Goal: Information Seeking & Learning: Check status

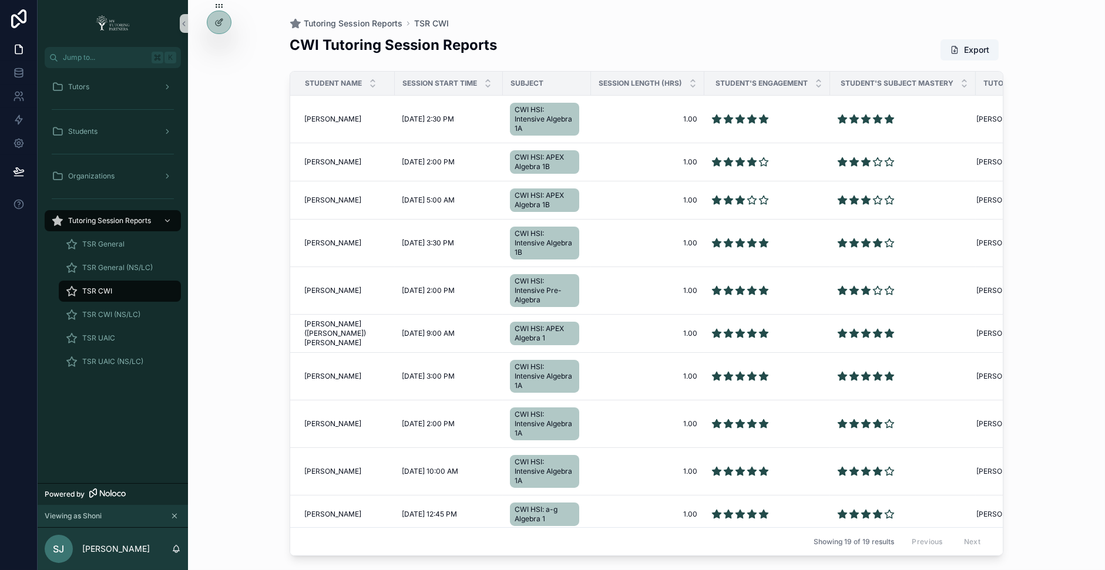
click at [218, 298] on div "Tutoring Session Reports TSR CWI CWI Tutoring Session Reports Export Student Na…" at bounding box center [646, 285] width 917 height 570
click at [325, 117] on span "Elsa Straughan" at bounding box center [332, 119] width 57 height 9
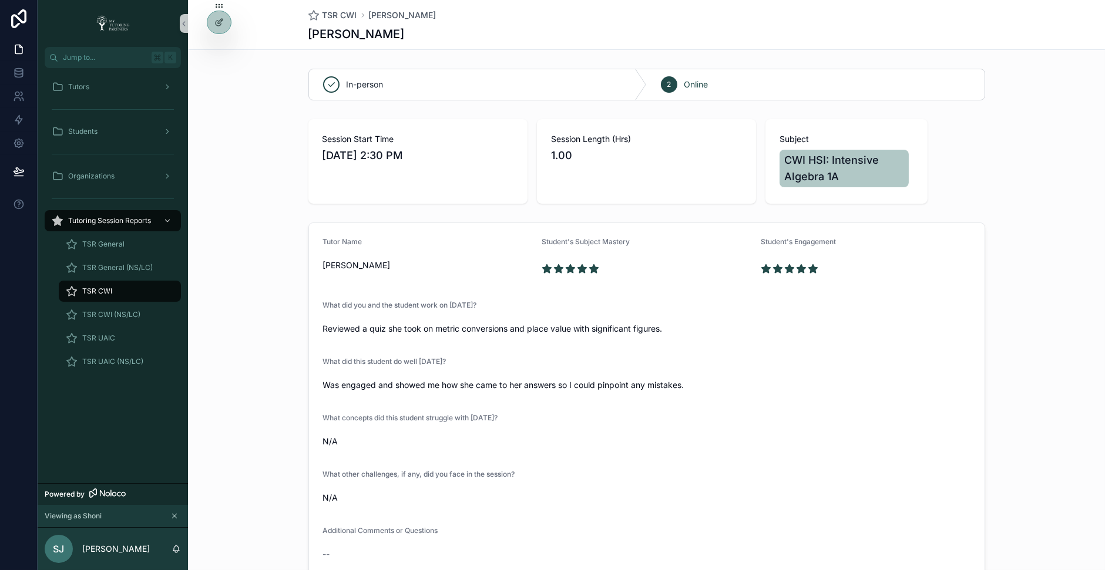
click at [133, 295] on div "TSR CWI" at bounding box center [120, 291] width 108 height 19
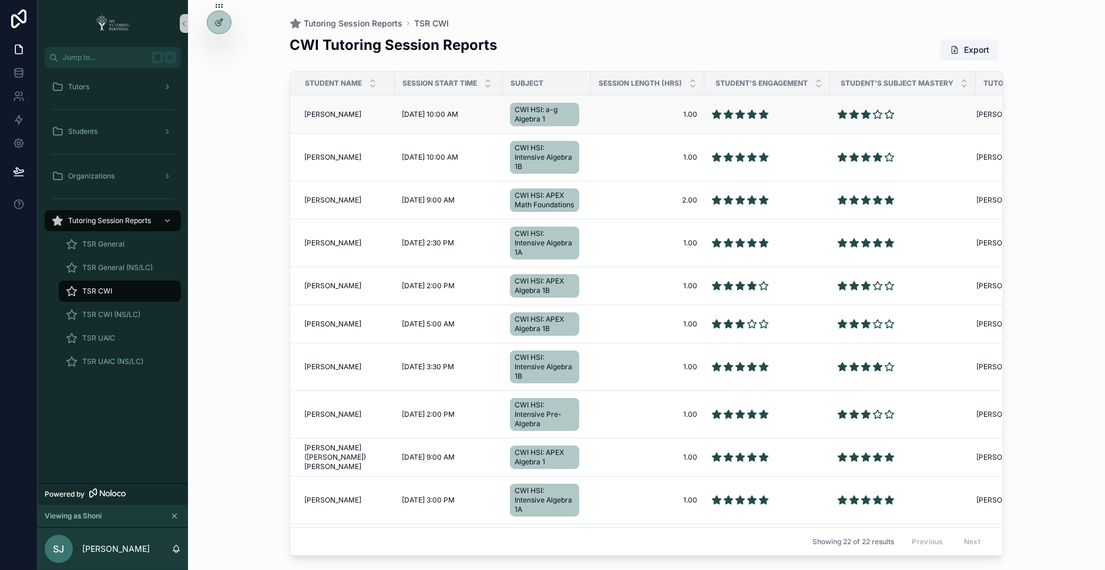
click at [323, 110] on span "Mateo Castillo" at bounding box center [332, 114] width 57 height 9
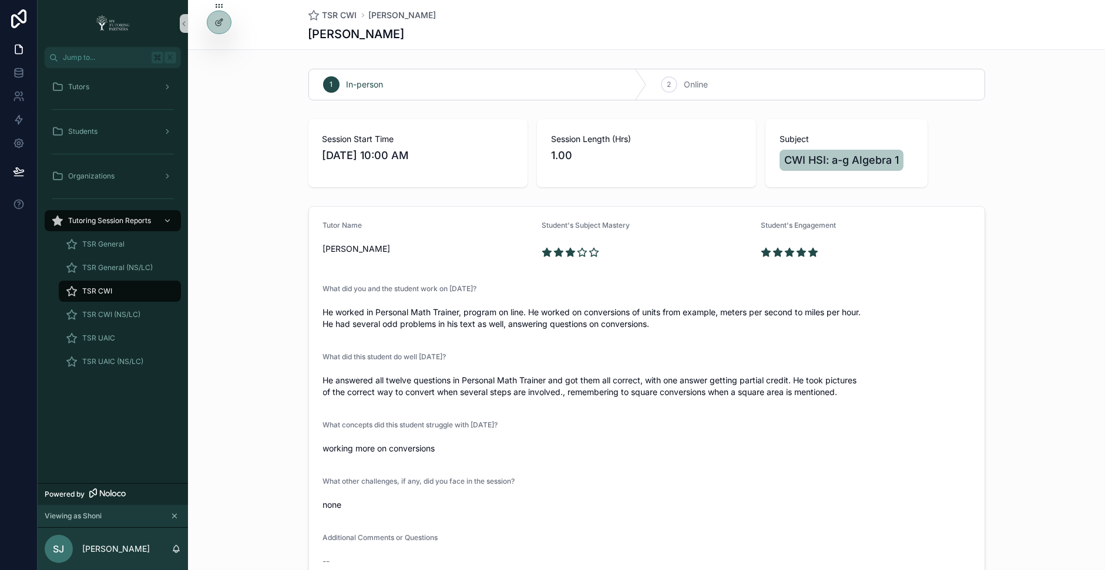
click at [124, 295] on div "TSR CWI" at bounding box center [120, 291] width 108 height 19
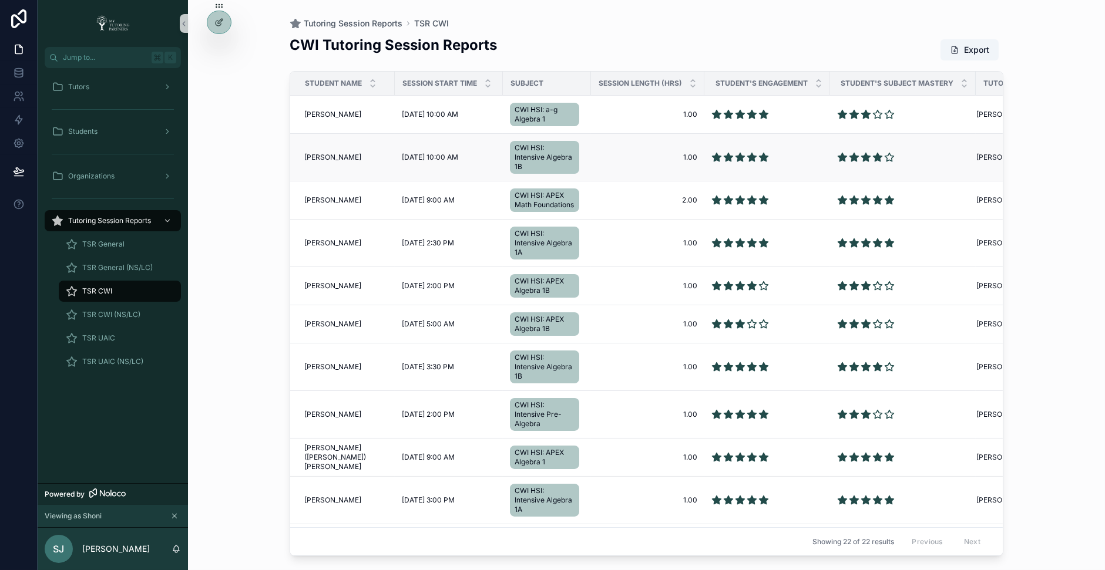
click at [323, 153] on span "Tylor Brees" at bounding box center [332, 157] width 57 height 9
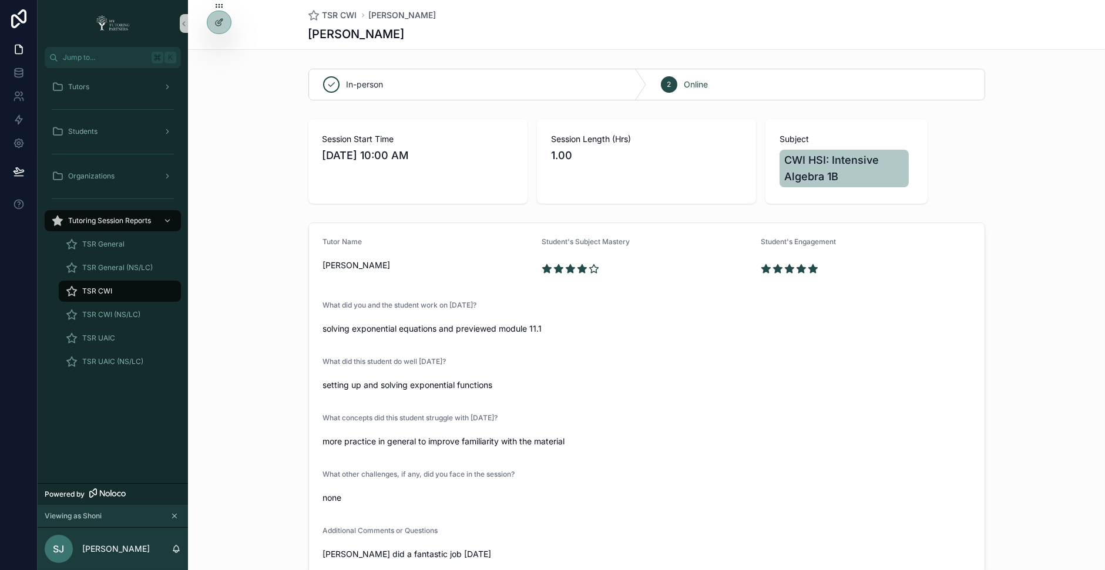
click at [123, 286] on div "TSR CWI" at bounding box center [120, 291] width 108 height 19
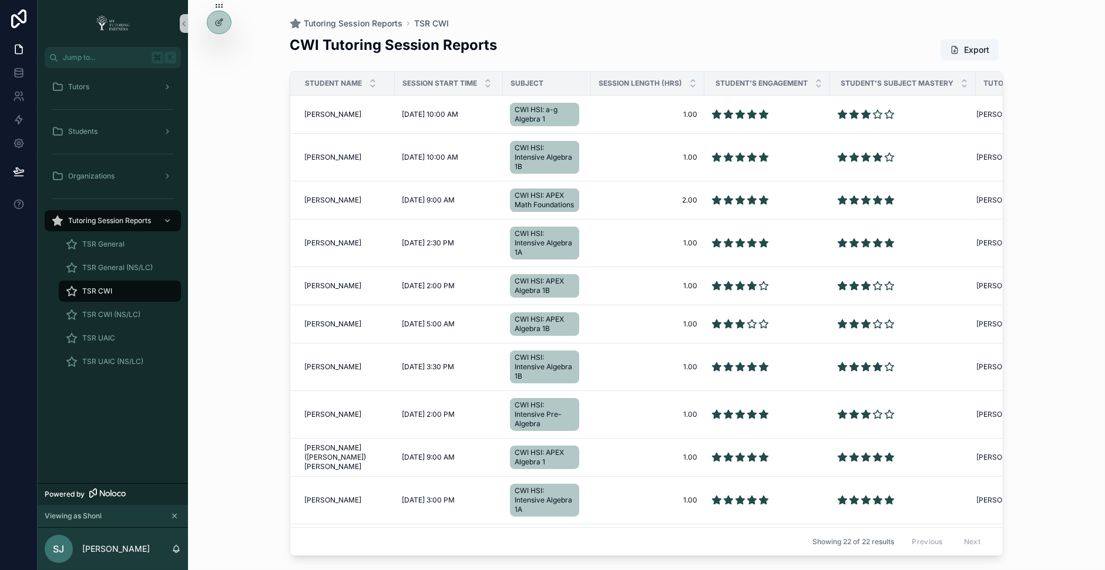
click at [116, 288] on div "TSR CWI" at bounding box center [120, 291] width 108 height 19
click at [122, 289] on div "TSR CWI" at bounding box center [120, 291] width 108 height 19
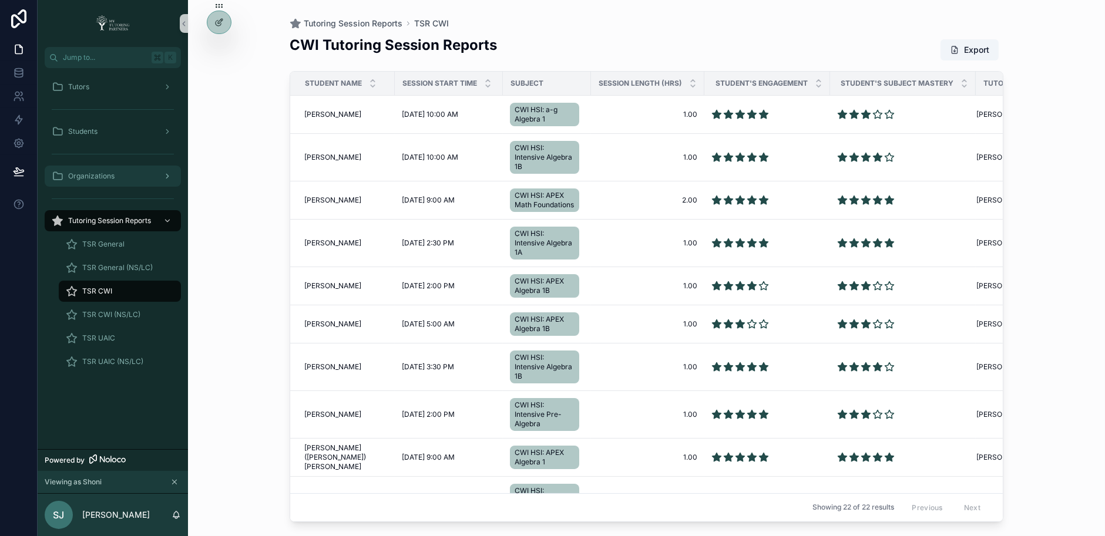
click at [158, 173] on div "Organizations" at bounding box center [113, 176] width 122 height 19
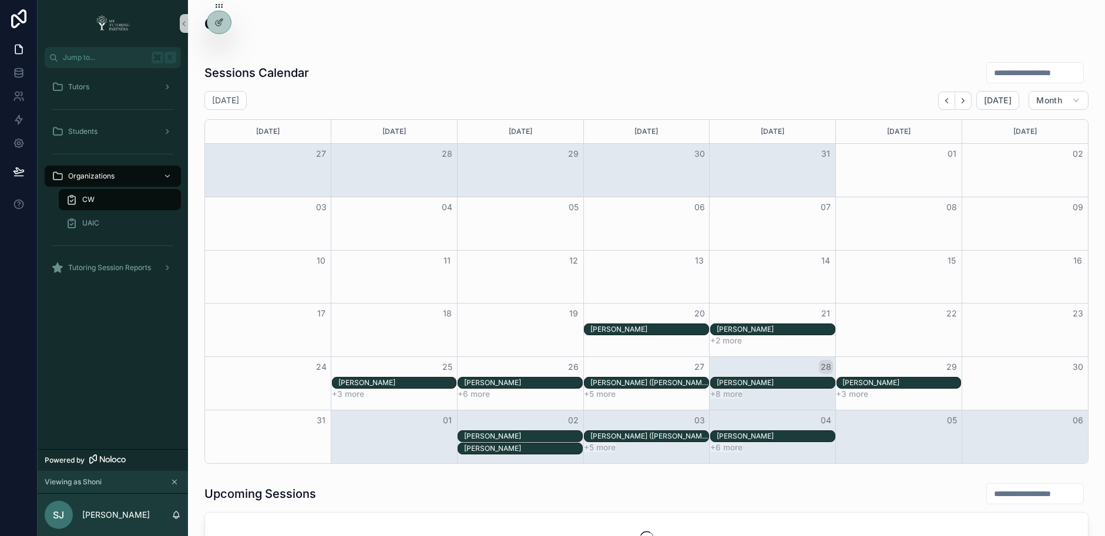
click at [130, 200] on div "CW" at bounding box center [120, 199] width 108 height 19
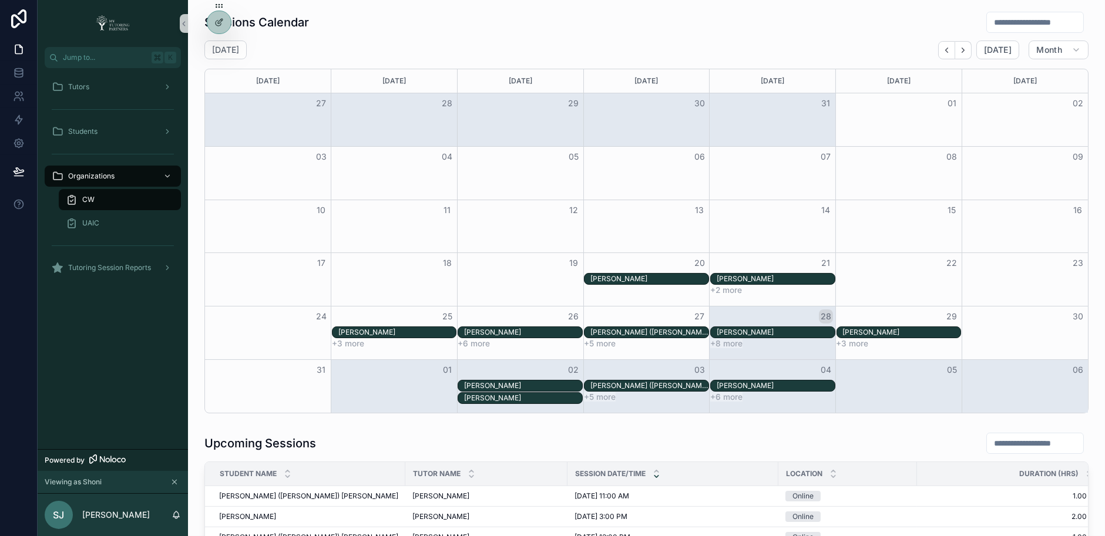
scroll to position [55, 0]
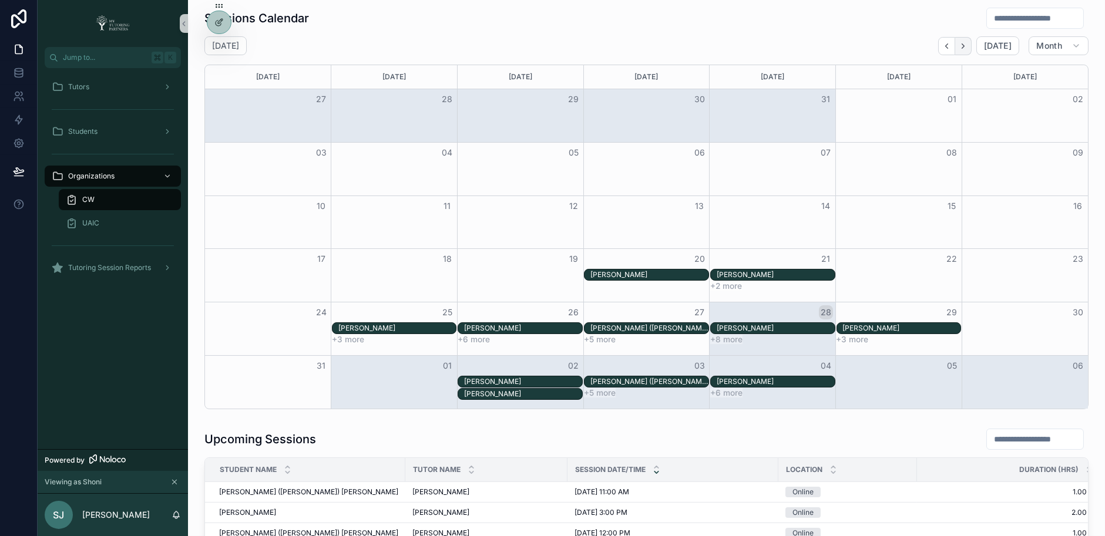
click at [968, 48] on icon "Next" at bounding box center [963, 46] width 9 height 9
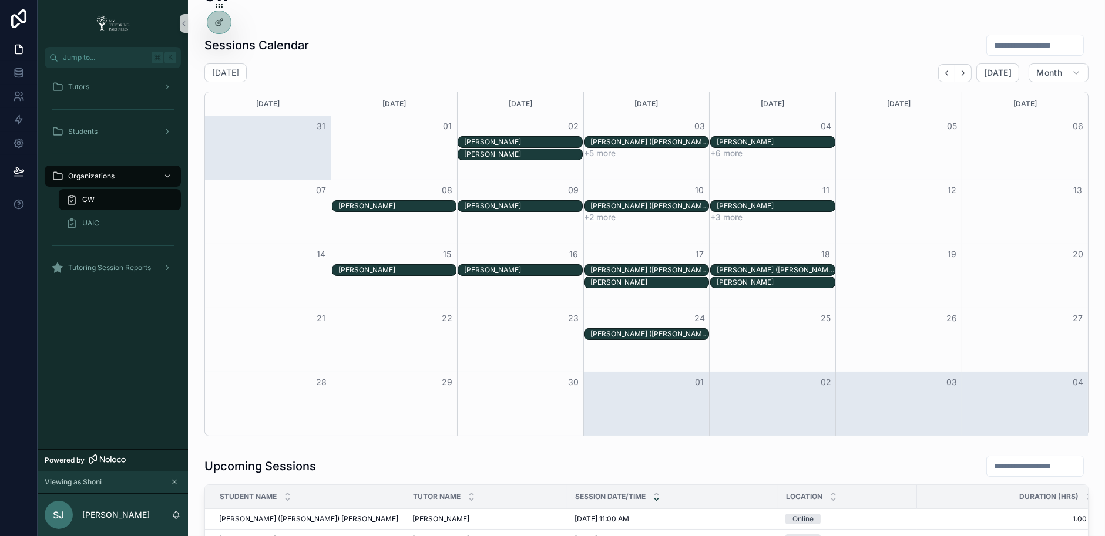
scroll to position [34, 0]
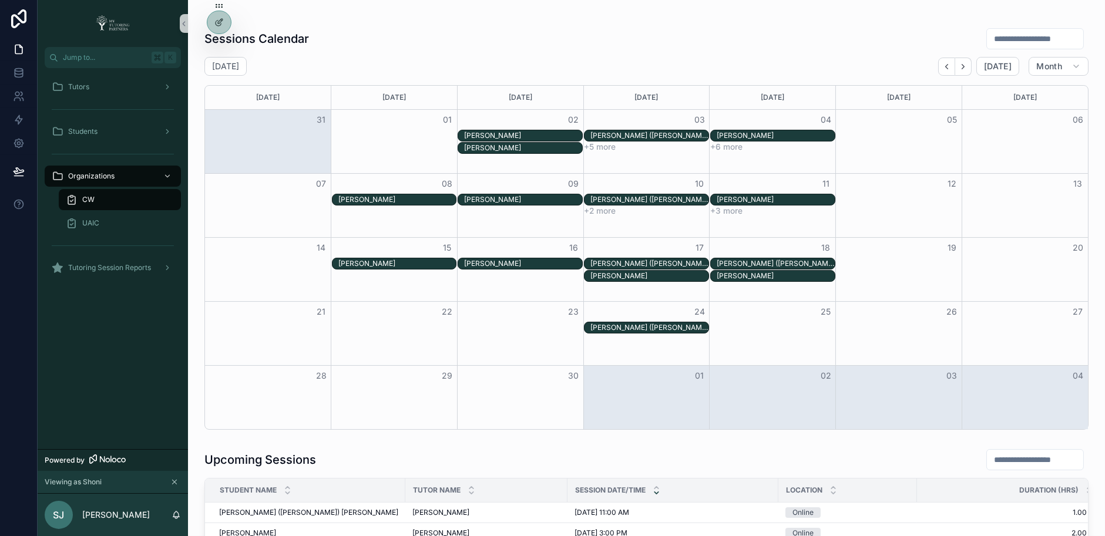
click at [598, 147] on button "+5 more" at bounding box center [600, 146] width 32 height 9
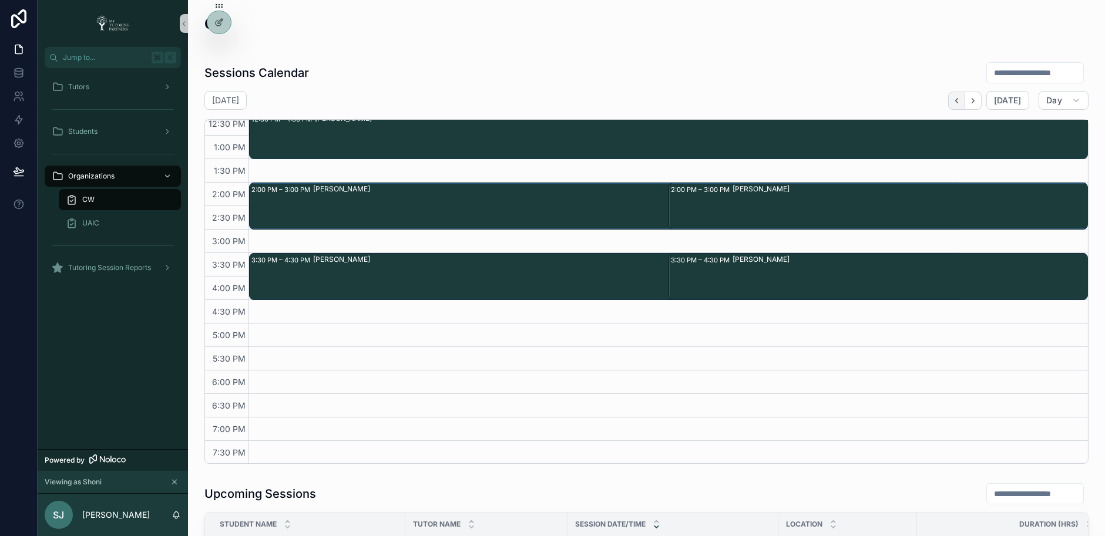
click at [963, 105] on button "Back" at bounding box center [956, 101] width 17 height 18
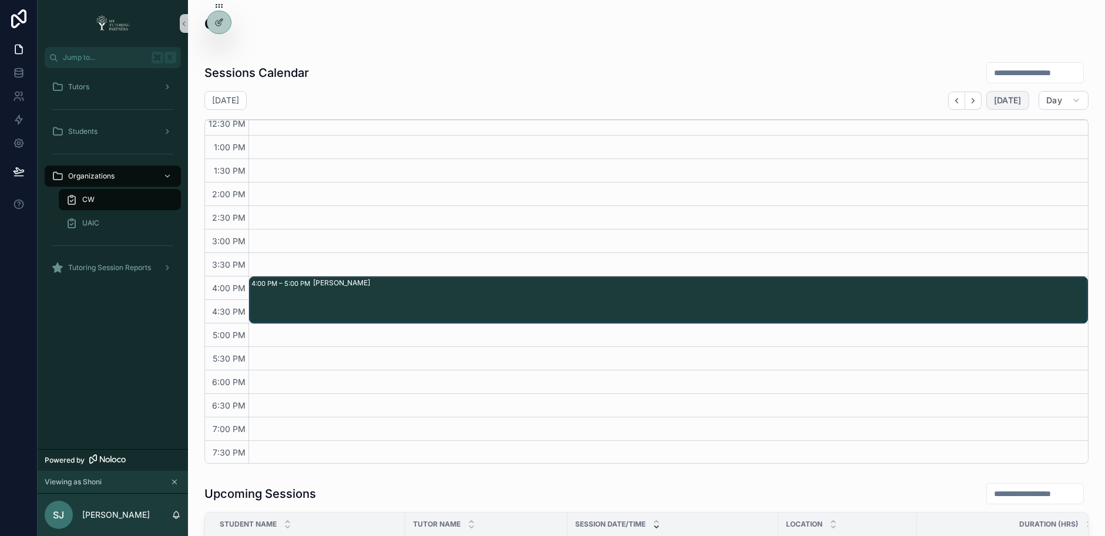
click at [1023, 96] on button "[DATE]" at bounding box center [1007, 100] width 43 height 19
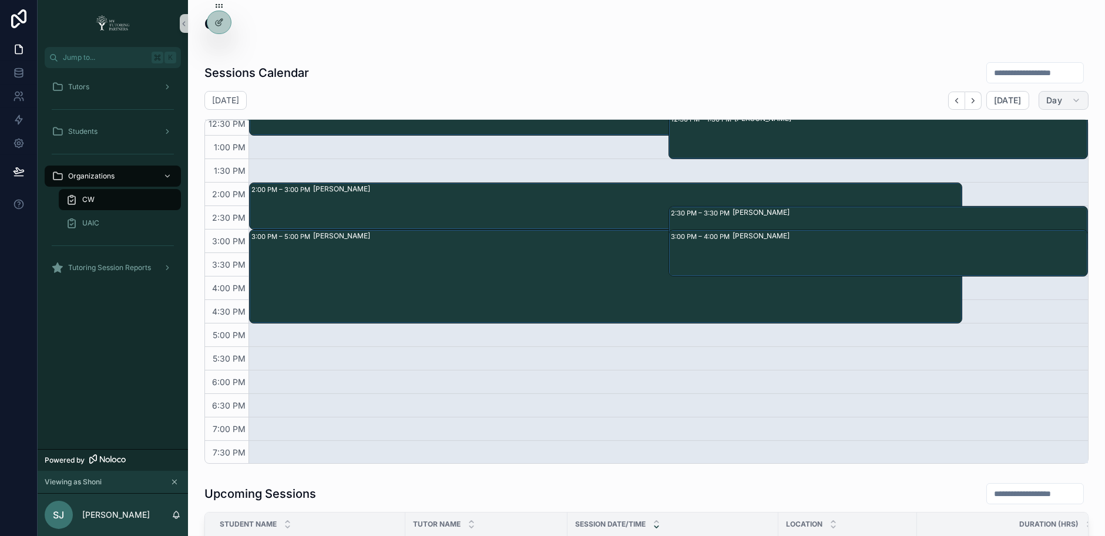
click at [1070, 106] on button "Day" at bounding box center [1064, 100] width 50 height 19
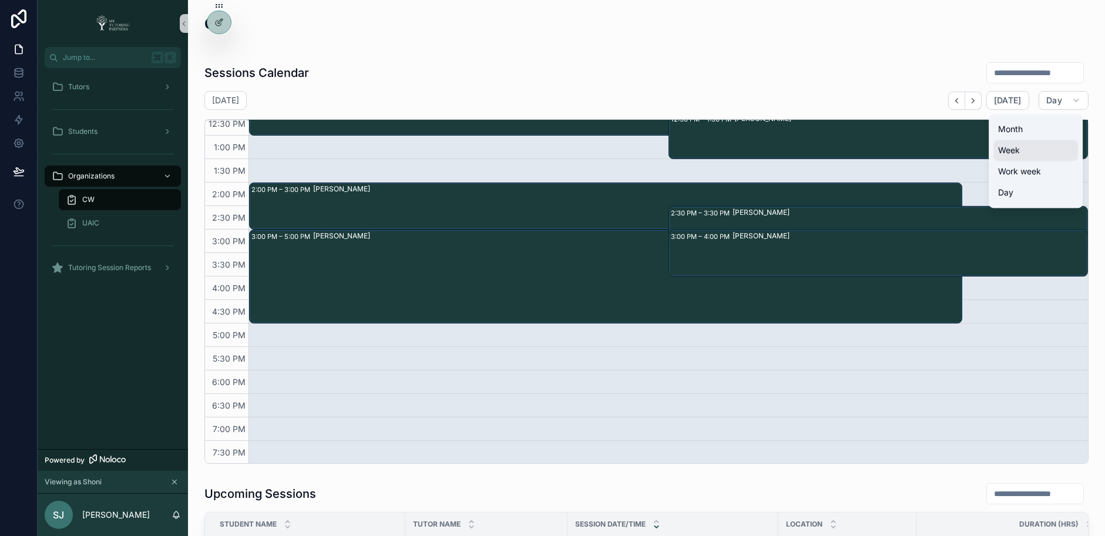
click at [1056, 146] on button "Week" at bounding box center [1035, 150] width 85 height 21
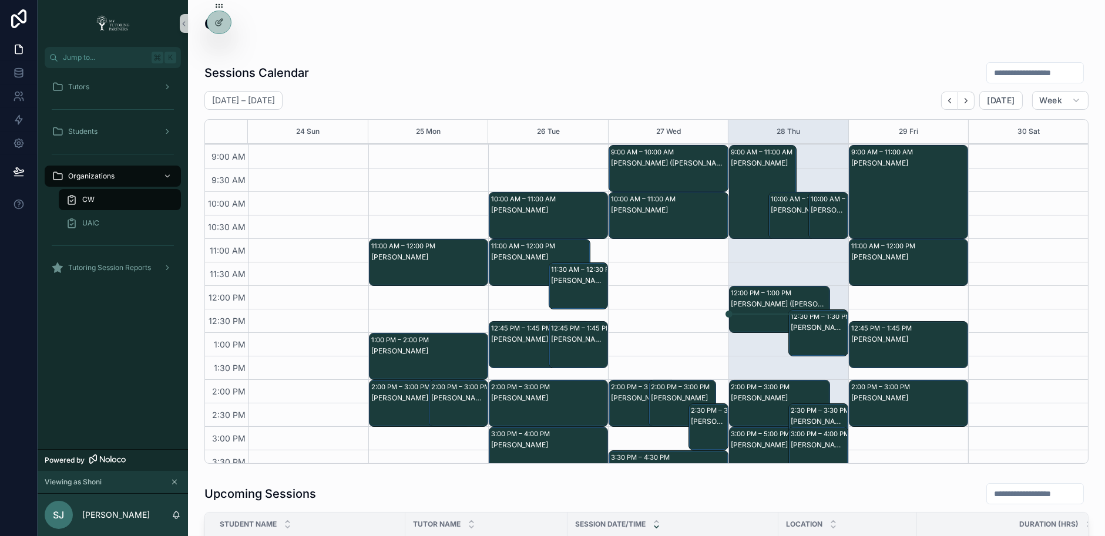
scroll to position [94, 0]
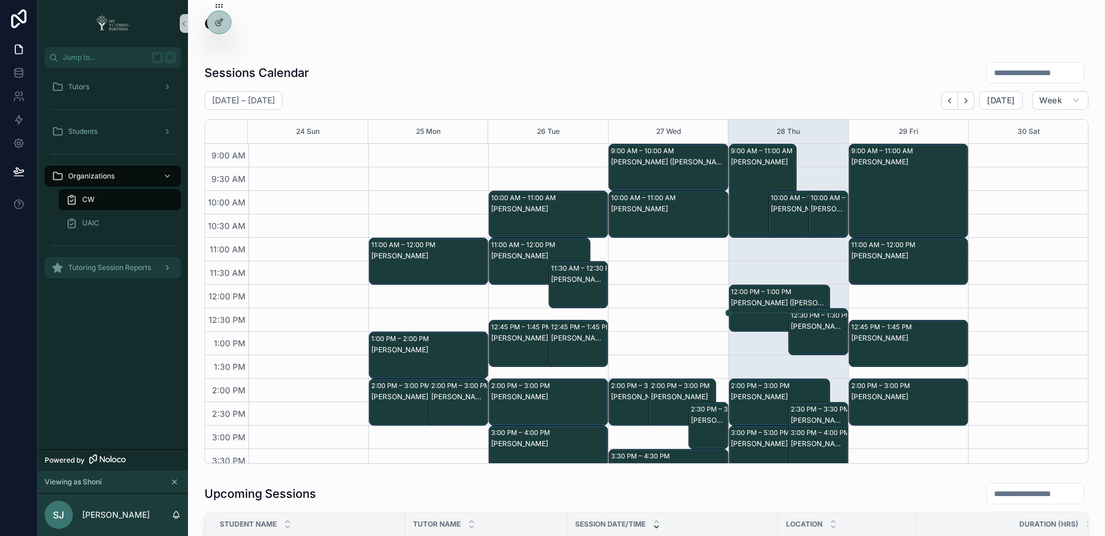
click at [142, 266] on span "Tutoring Session Reports" at bounding box center [109, 267] width 83 height 9
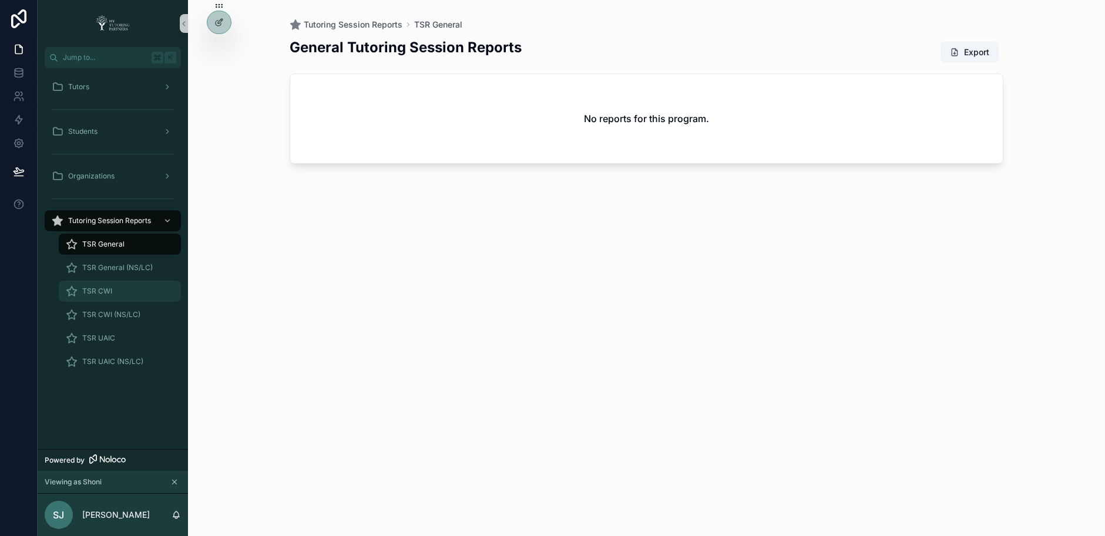
click at [119, 294] on div "TSR CWI" at bounding box center [120, 291] width 108 height 19
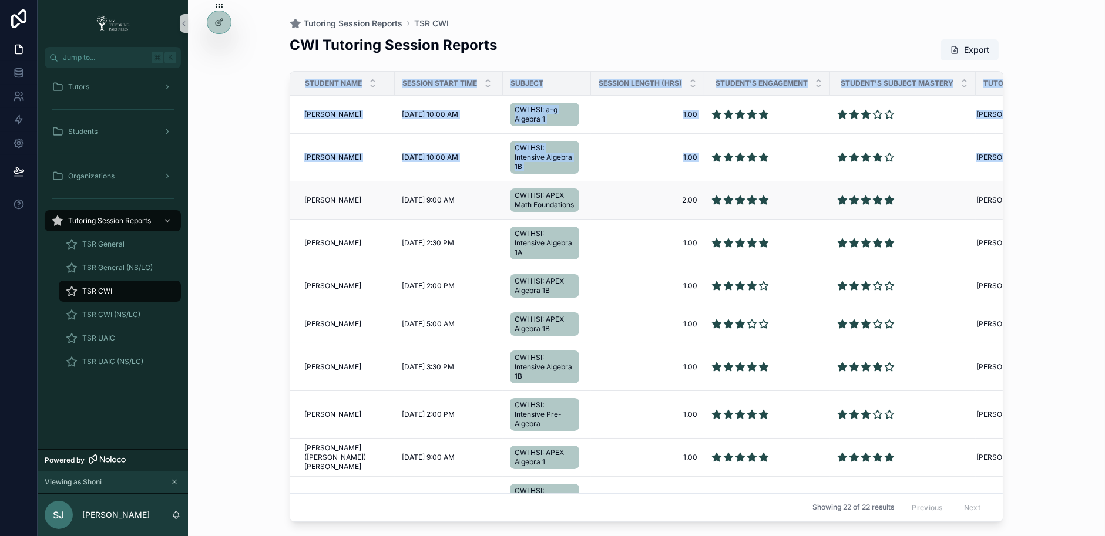
drag, startPoint x: 248, startPoint y: 268, endPoint x: 307, endPoint y: 190, distance: 97.9
click at [307, 190] on div "Tutoring Session Reports TSR CWI CWI Tutoring Session Reports Export Student Na…" at bounding box center [646, 268] width 917 height 536
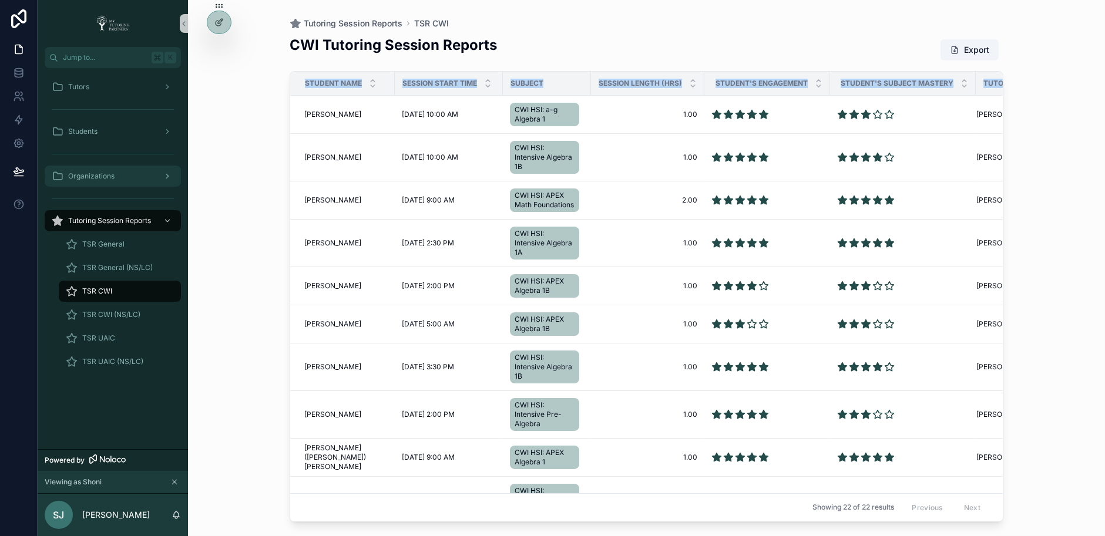
click at [152, 177] on div "Organizations" at bounding box center [113, 176] width 122 height 19
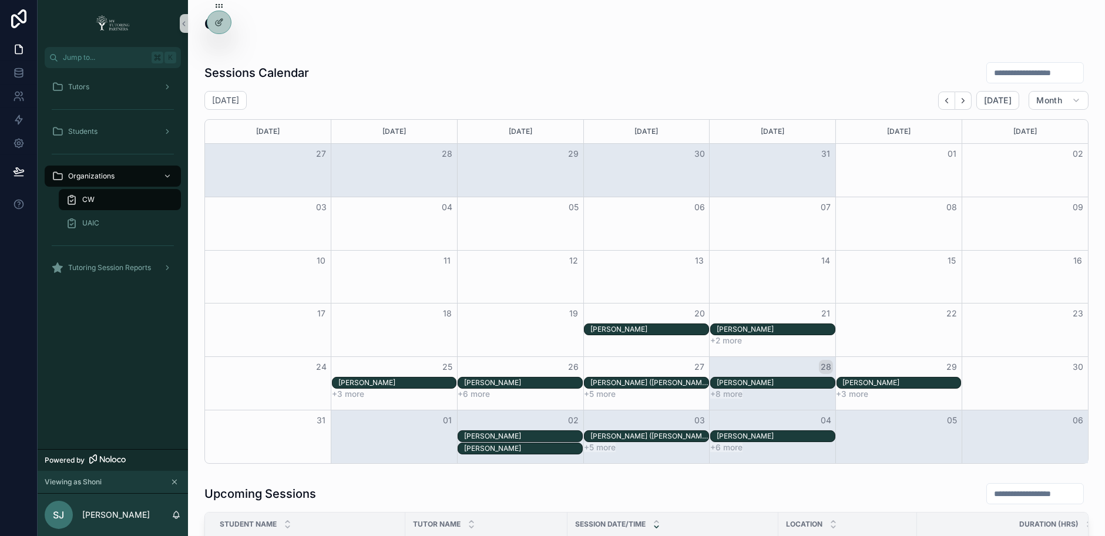
click at [152, 196] on div "CW" at bounding box center [120, 199] width 108 height 19
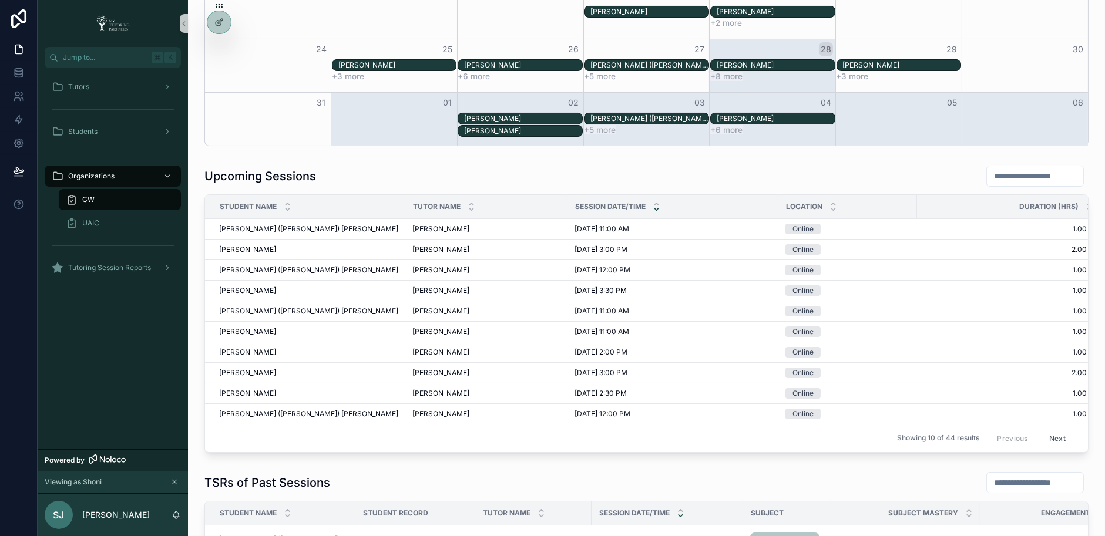
scroll to position [317, 0]
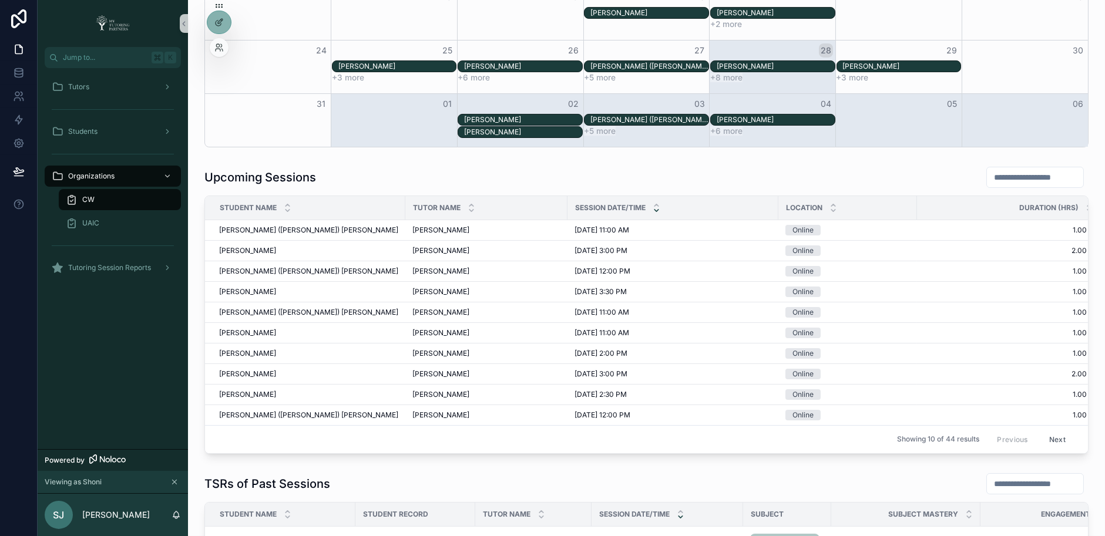
click at [220, 53] on div at bounding box center [219, 47] width 19 height 19
click at [219, 41] on div at bounding box center [219, 47] width 19 height 19
click at [219, 48] on icon at bounding box center [218, 47] width 9 height 9
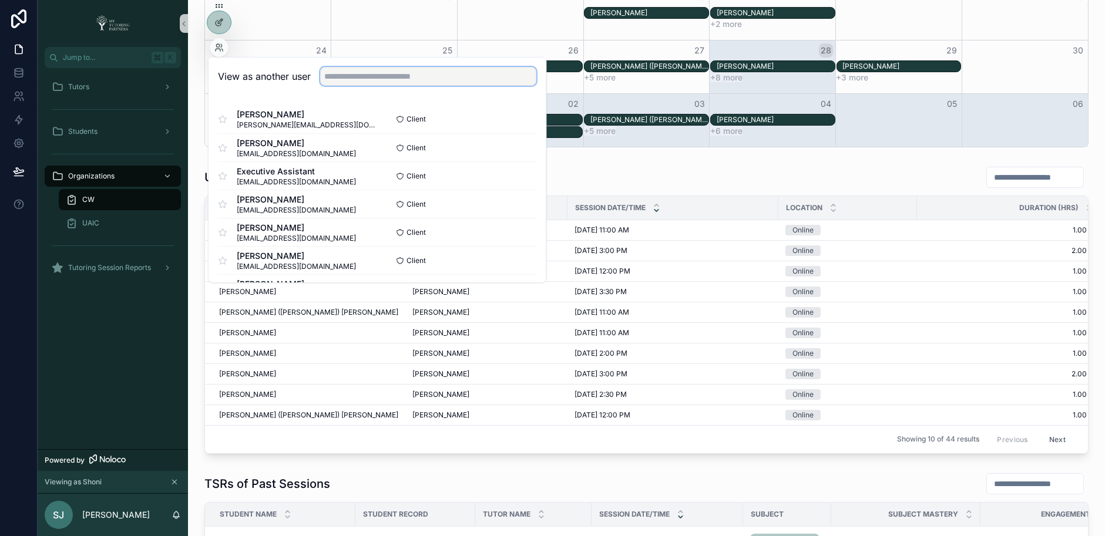
click at [364, 76] on input "text" at bounding box center [428, 76] width 216 height 19
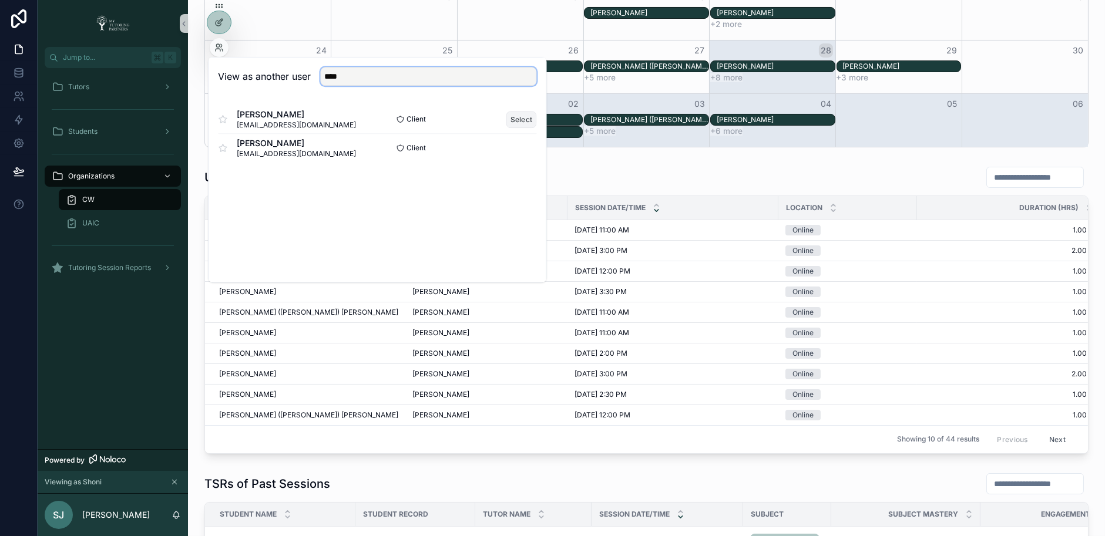
type input "****"
click at [516, 118] on button "Select" at bounding box center [521, 119] width 31 height 17
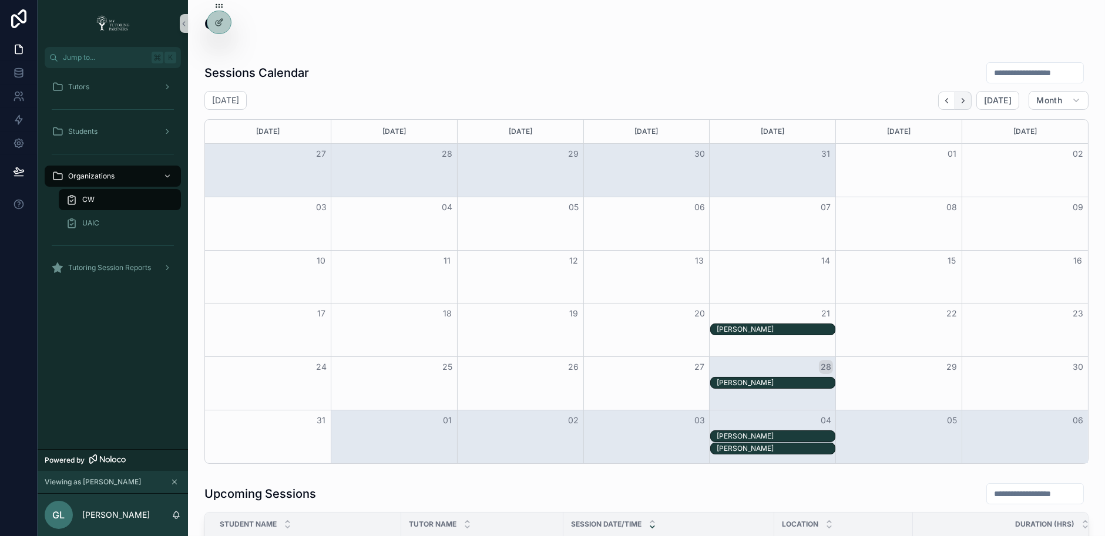
click at [964, 100] on icon "Next" at bounding box center [963, 100] width 9 height 9
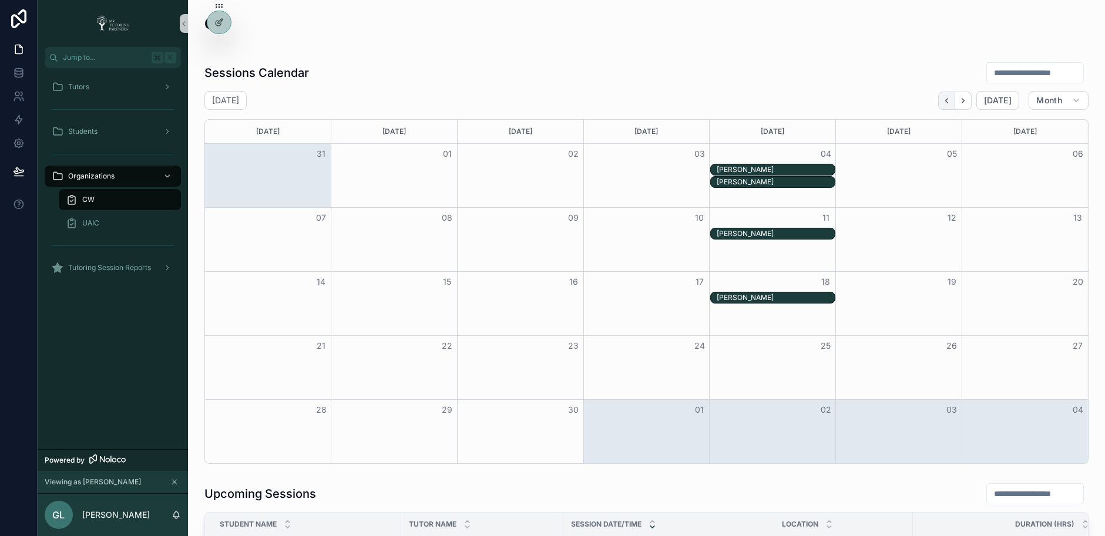
click at [948, 100] on icon "Back" at bounding box center [947, 100] width 2 height 5
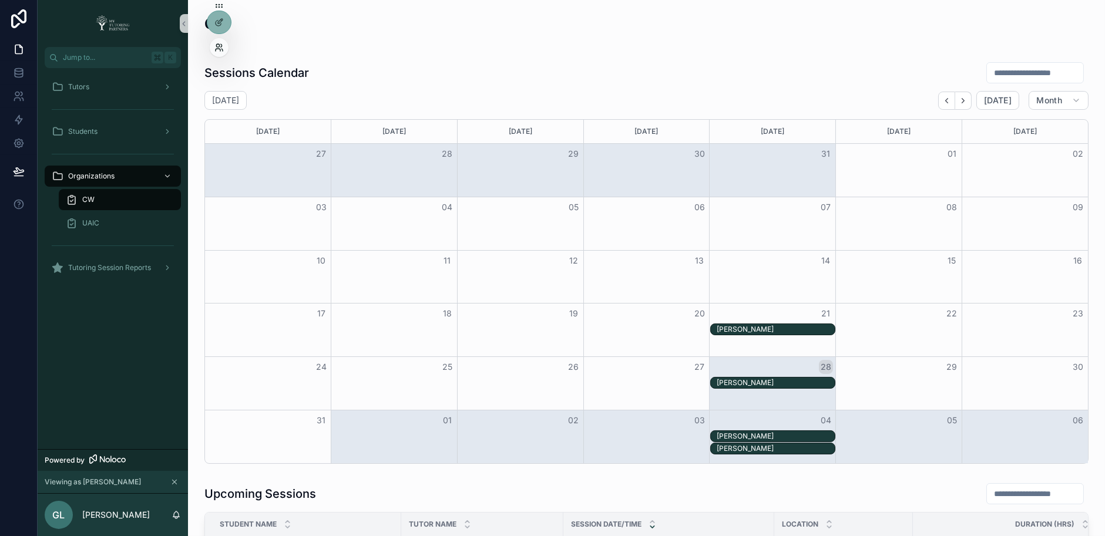
click at [218, 46] on icon at bounding box center [218, 47] width 9 height 9
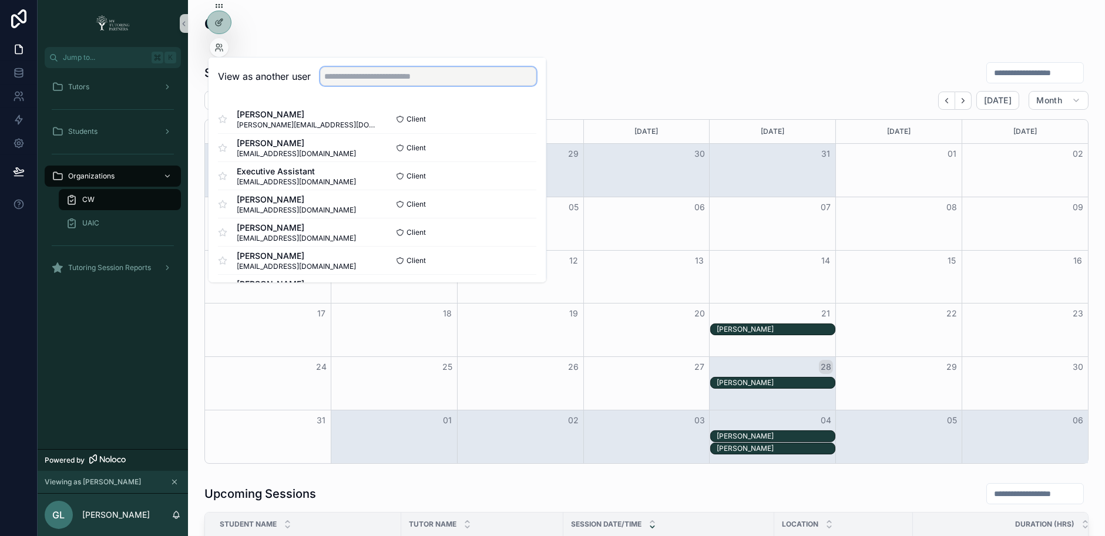
click at [358, 74] on input "text" at bounding box center [428, 76] width 216 height 19
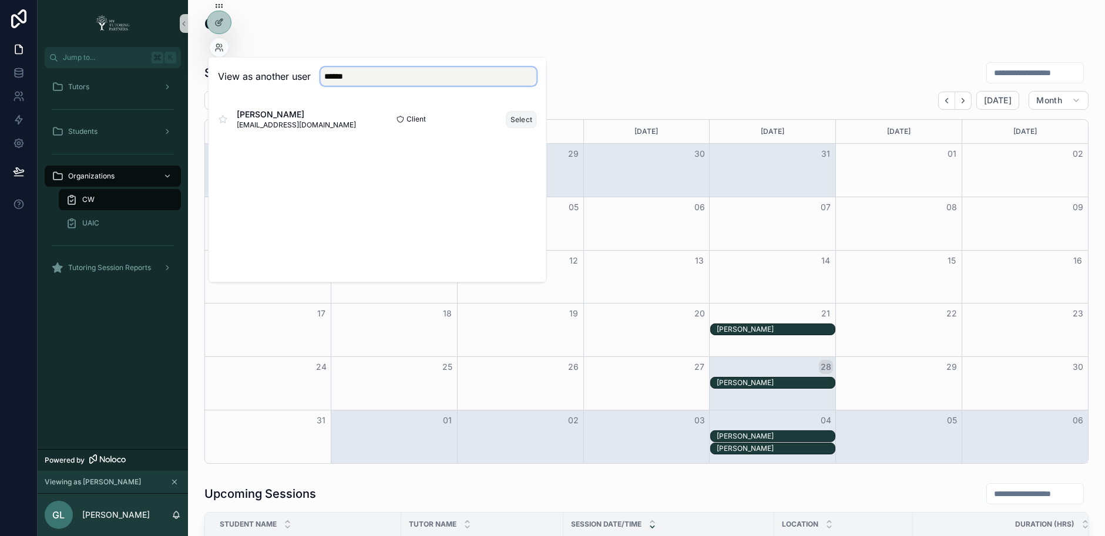
type input "******"
click at [517, 117] on button "Select" at bounding box center [521, 119] width 31 height 17
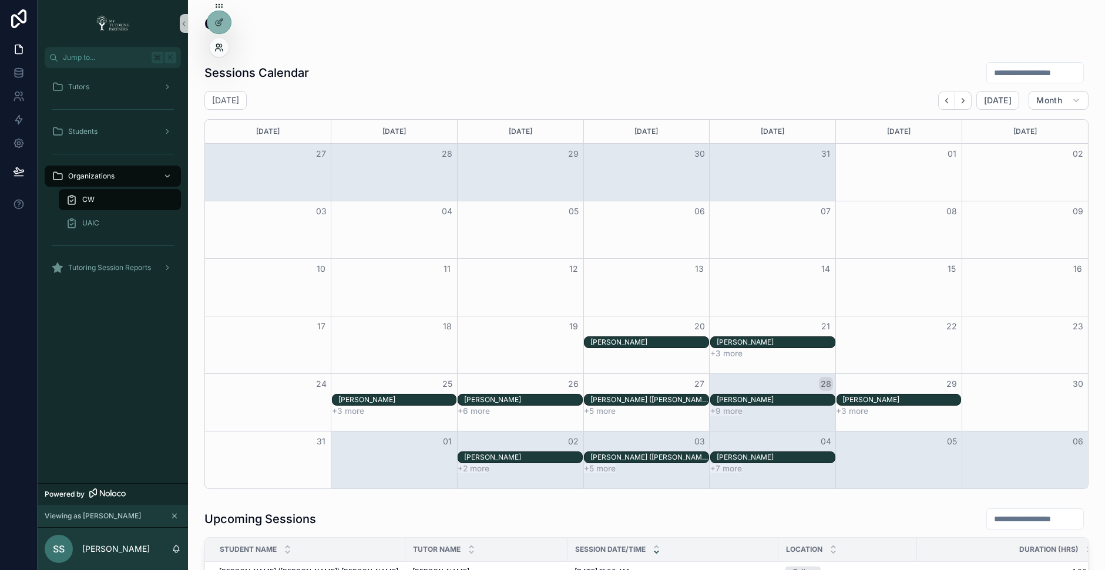
click at [216, 46] on icon at bounding box center [218, 47] width 9 height 9
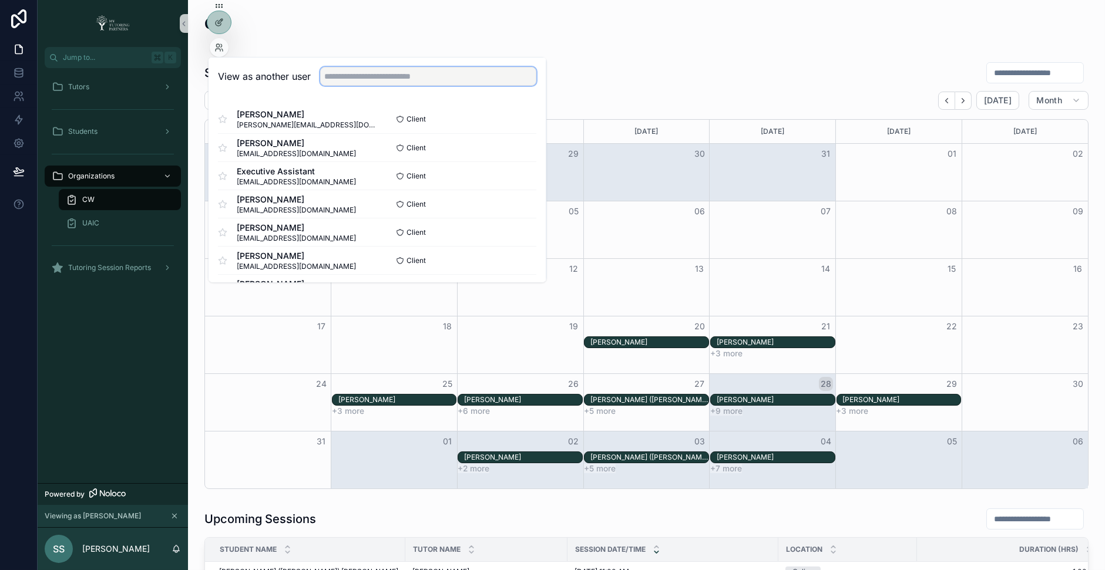
click at [388, 67] on input "text" at bounding box center [428, 76] width 216 height 19
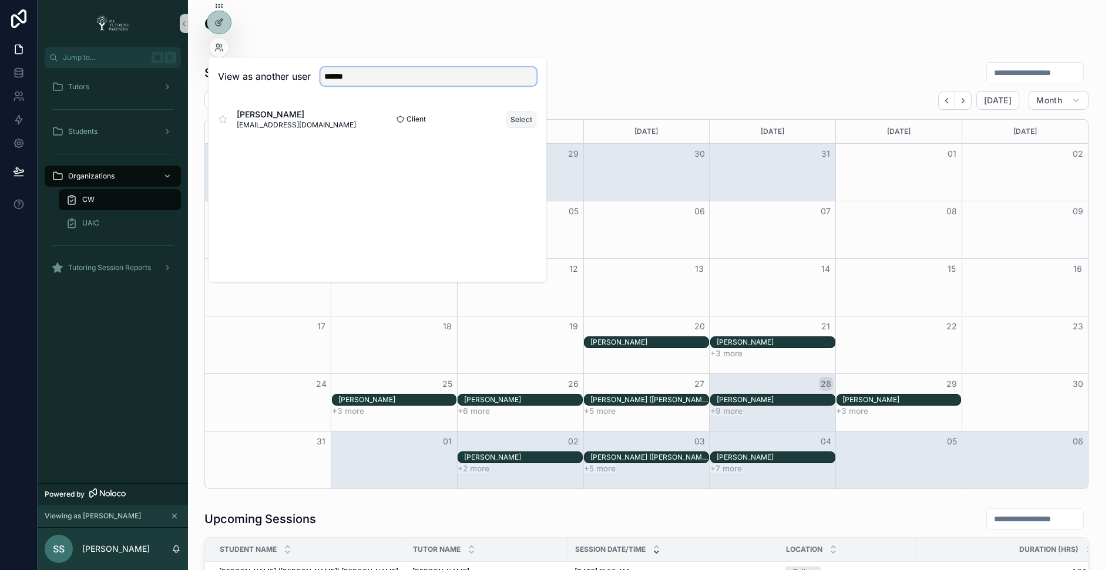
type input "*****"
click at [519, 123] on button "Select" at bounding box center [521, 119] width 31 height 17
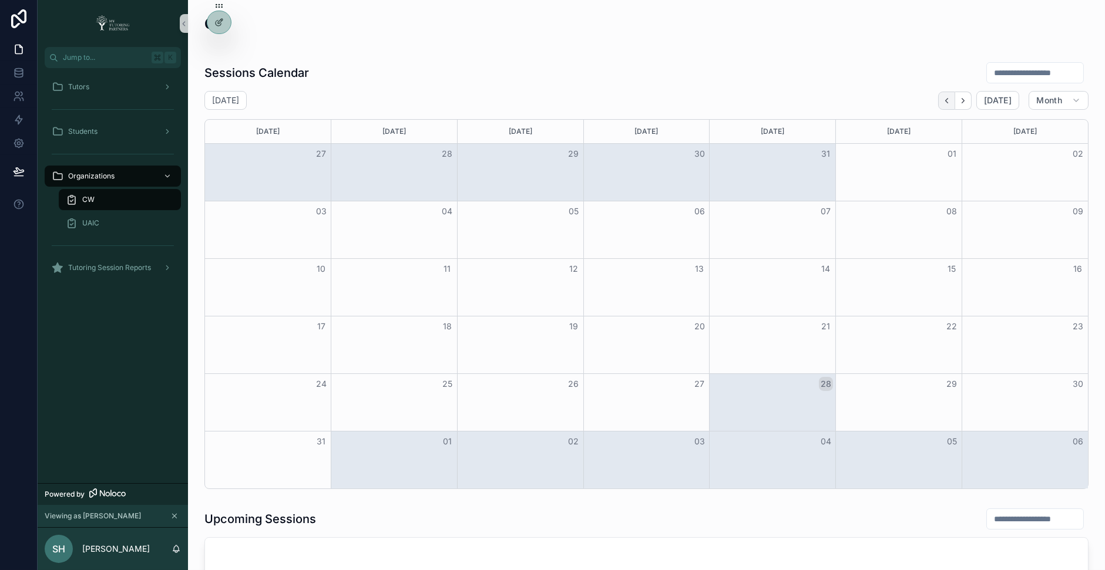
click at [945, 96] on button "Back" at bounding box center [946, 101] width 17 height 18
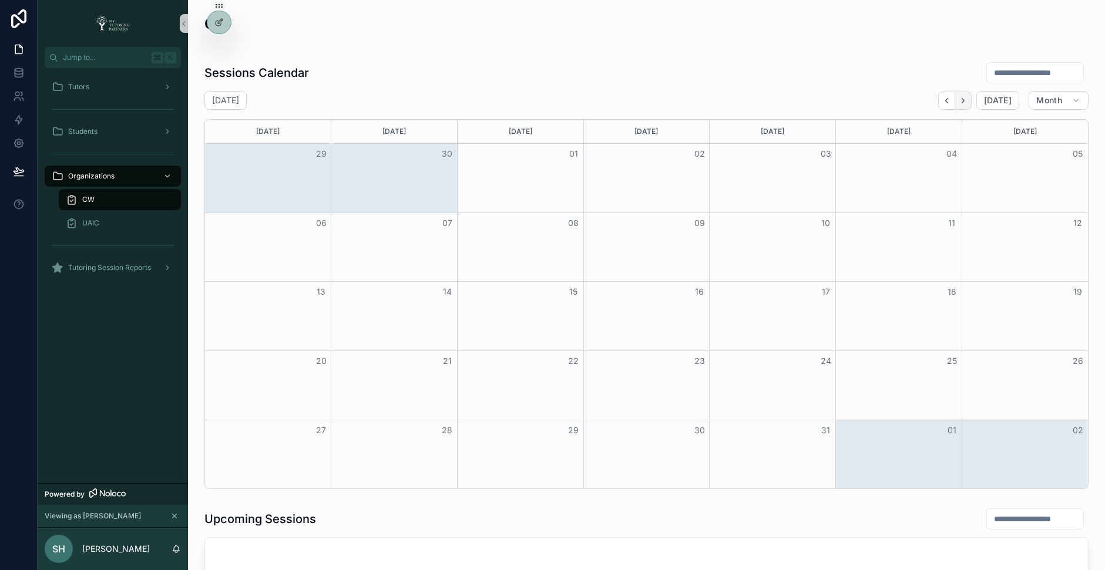
click at [968, 103] on icon "Next" at bounding box center [963, 100] width 9 height 9
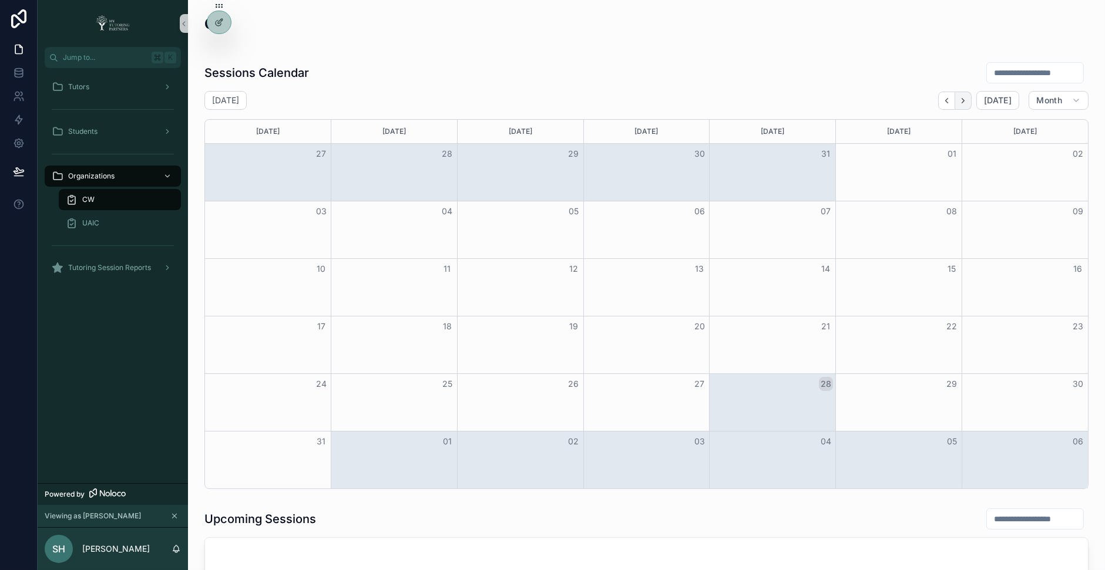
click at [968, 103] on icon "Next" at bounding box center [963, 100] width 9 height 9
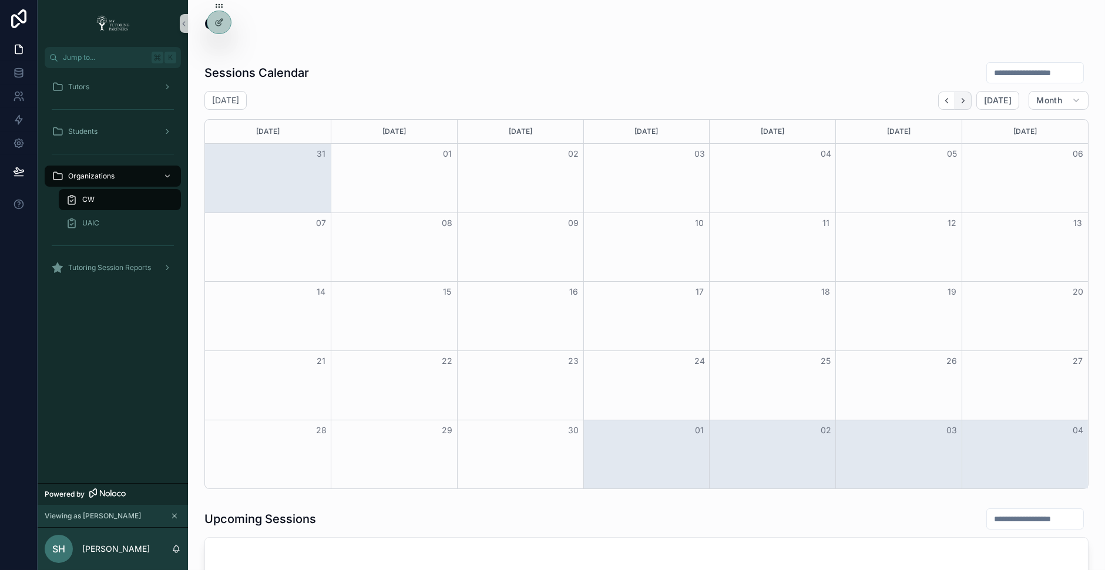
click at [968, 99] on icon "Next" at bounding box center [963, 100] width 9 height 9
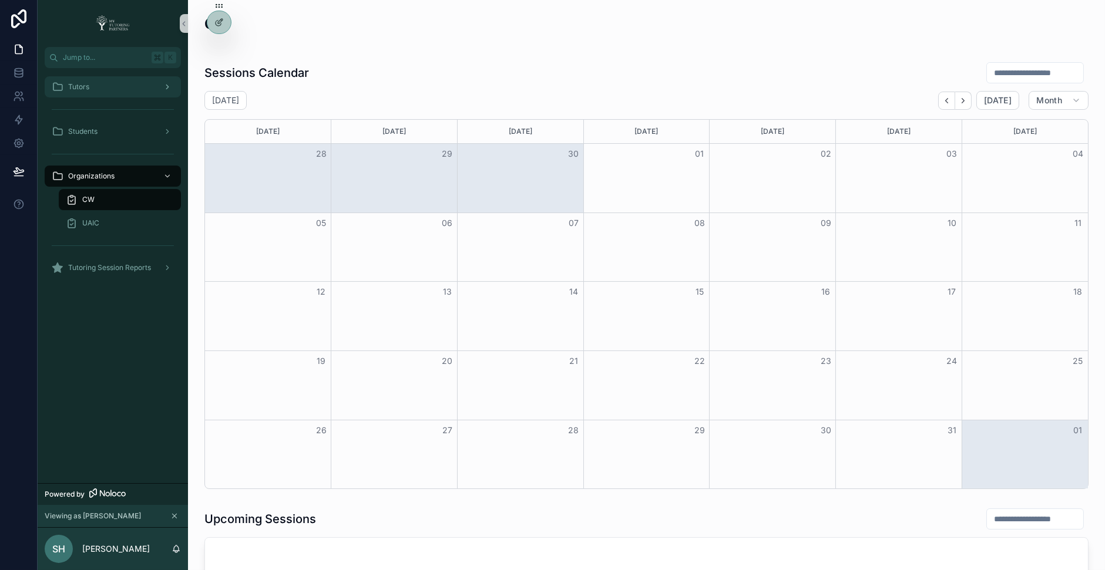
click at [157, 89] on div "Tutors" at bounding box center [113, 87] width 122 height 19
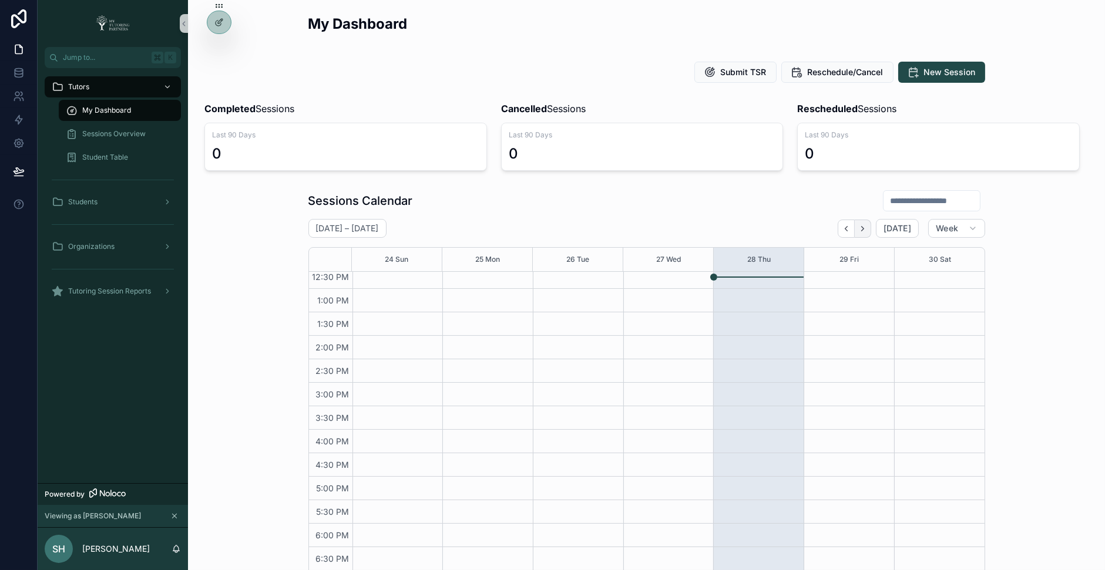
click at [863, 228] on icon "Next" at bounding box center [862, 228] width 9 height 9
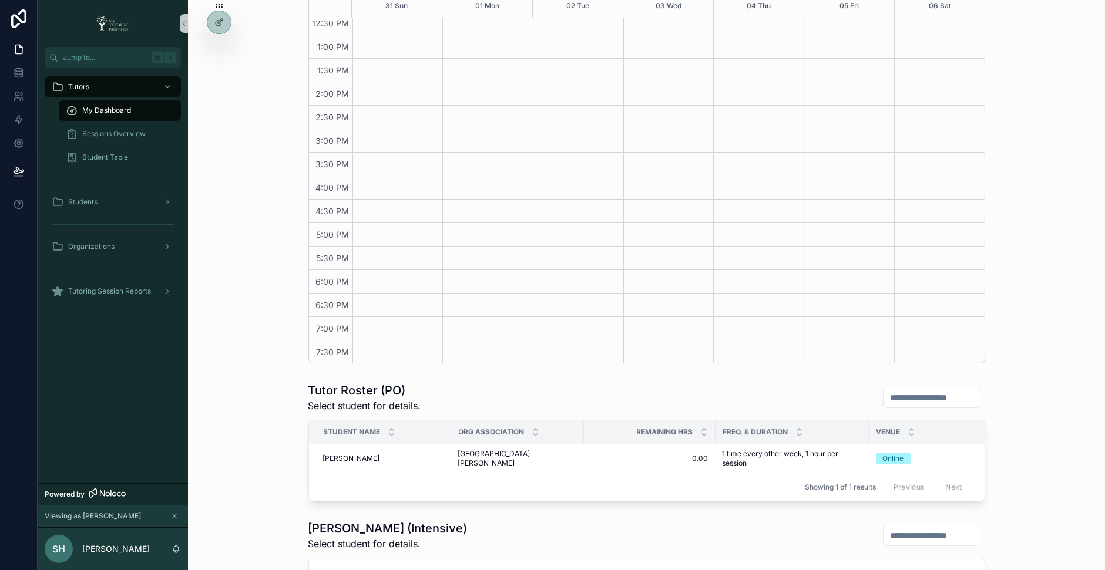
scroll to position [428, 0]
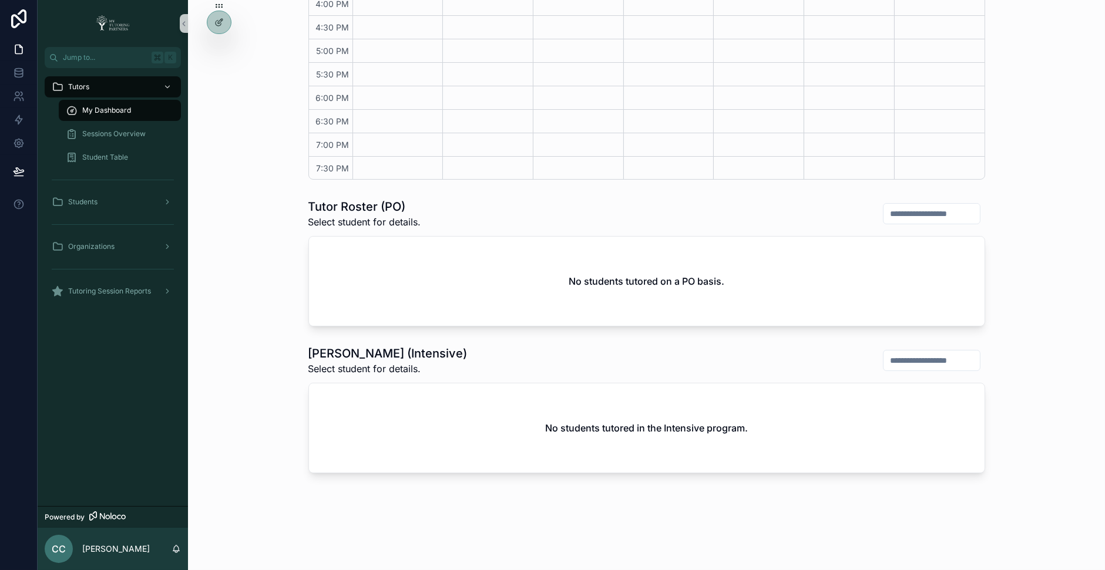
scroll to position [432, 0]
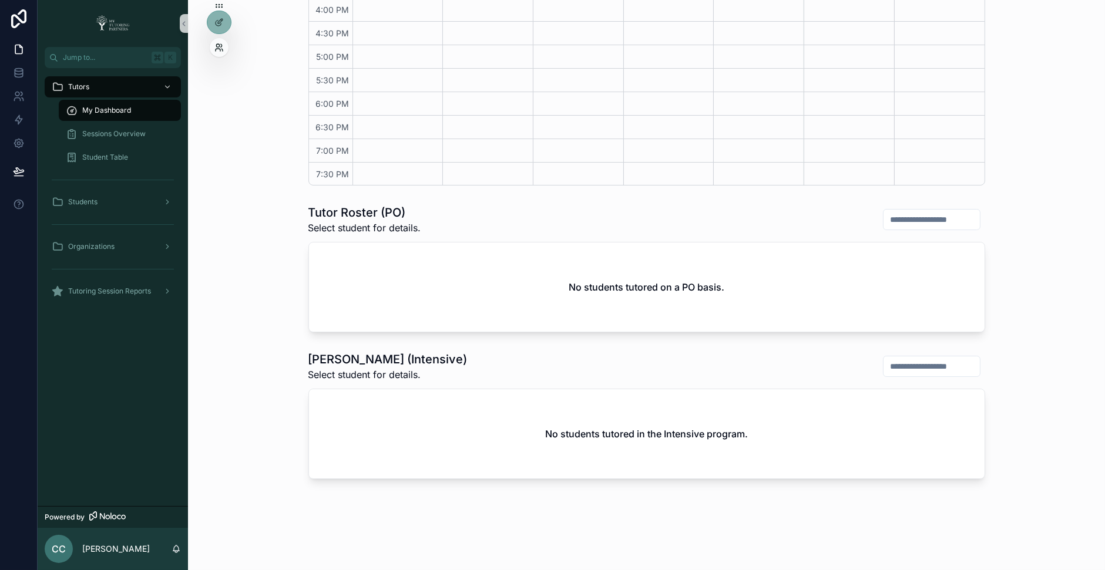
click at [223, 43] on icon at bounding box center [218, 47] width 9 height 9
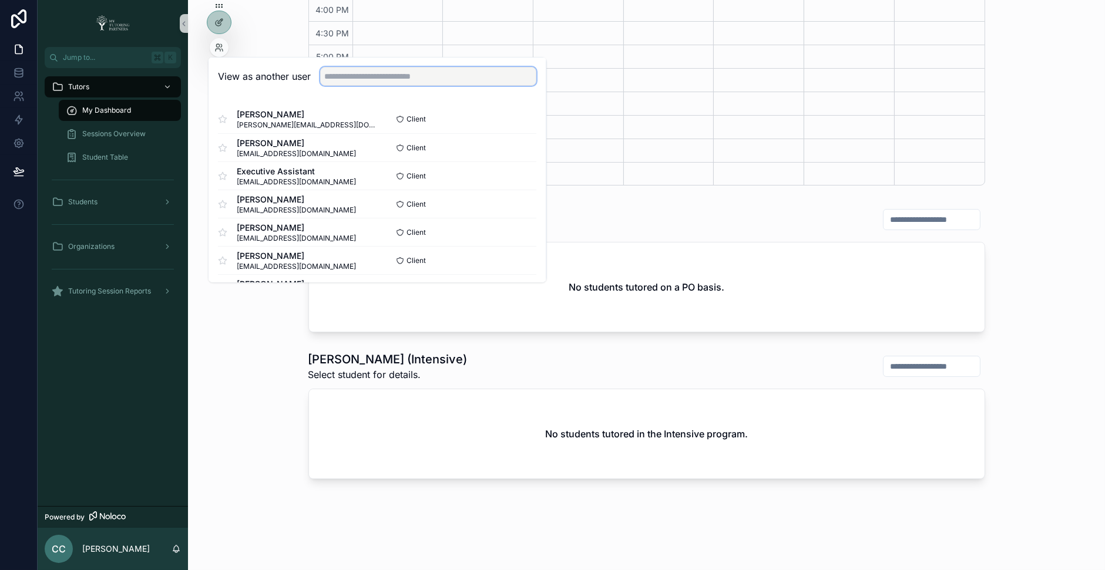
click at [473, 81] on input "text" at bounding box center [428, 76] width 216 height 19
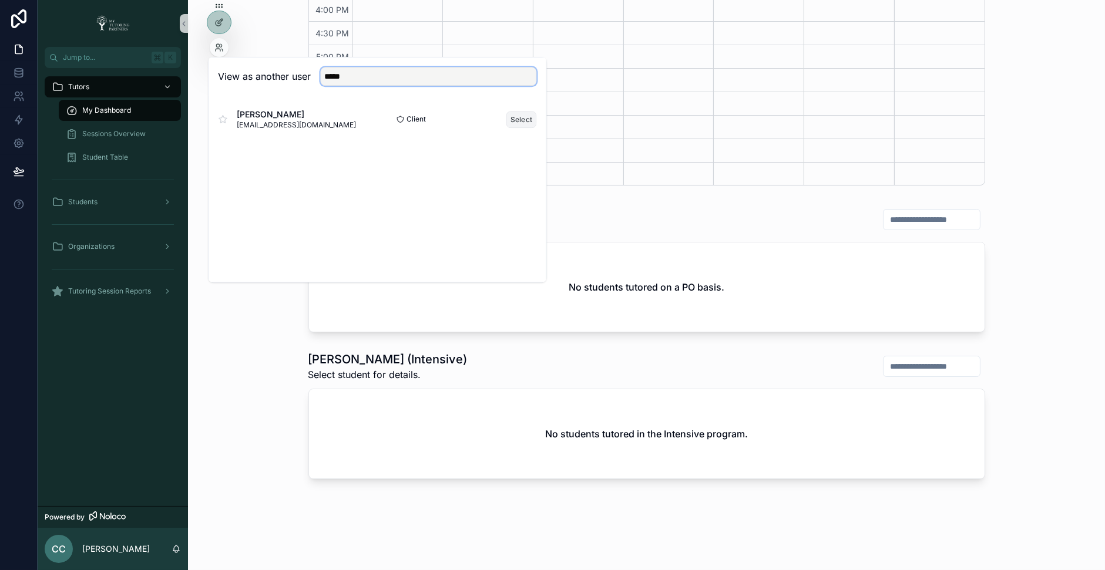
type input "*****"
click at [515, 119] on button "Select" at bounding box center [521, 119] width 31 height 17
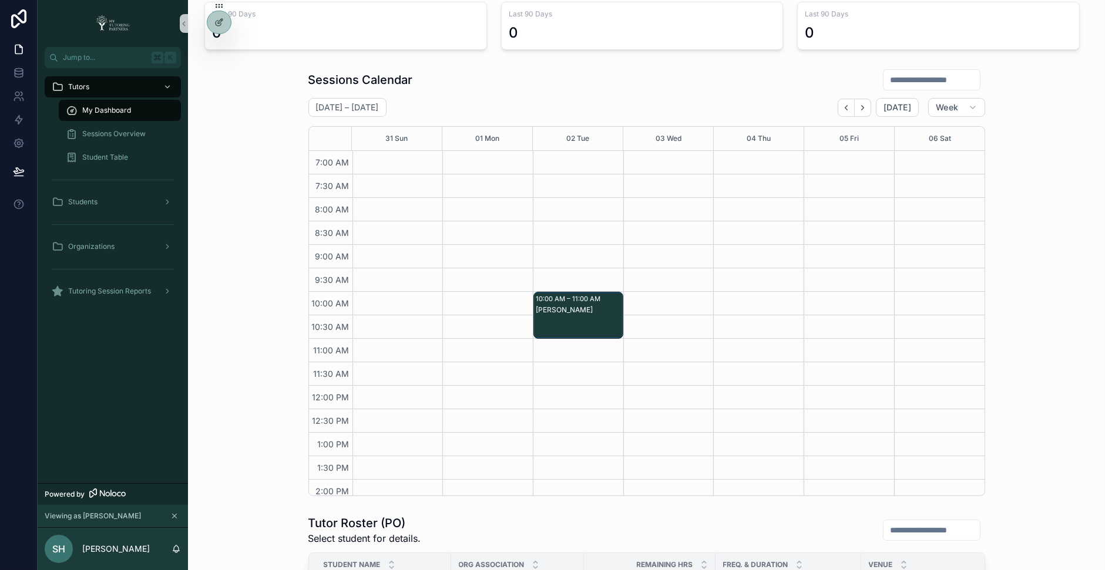
scroll to position [120, 0]
click at [868, 112] on button "Next" at bounding box center [863, 109] width 16 height 18
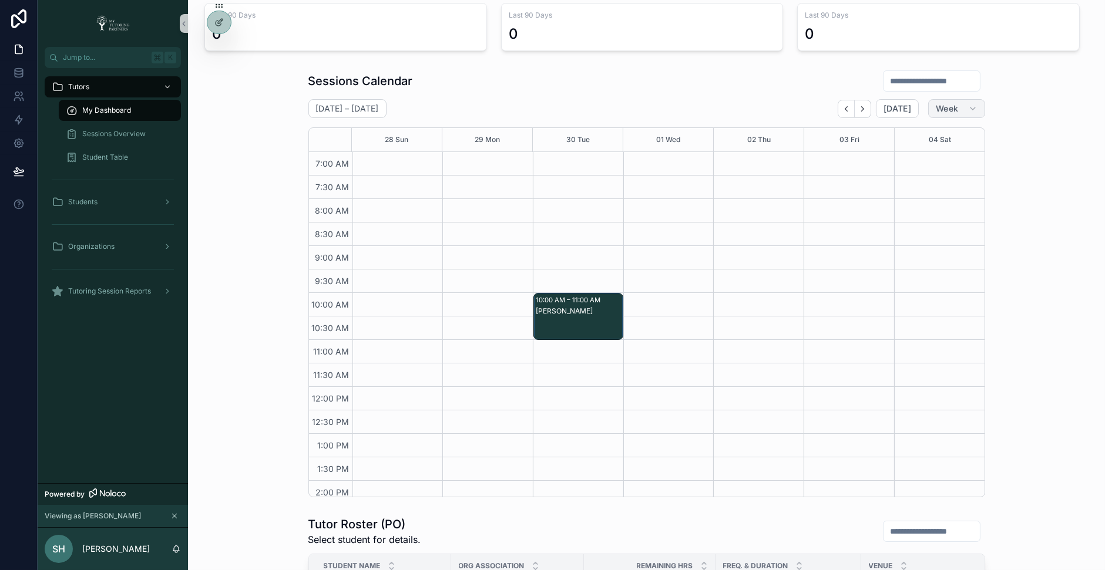
click at [953, 101] on button "Week" at bounding box center [956, 108] width 56 height 19
click at [908, 137] on span "Month" at bounding box center [907, 137] width 25 height 12
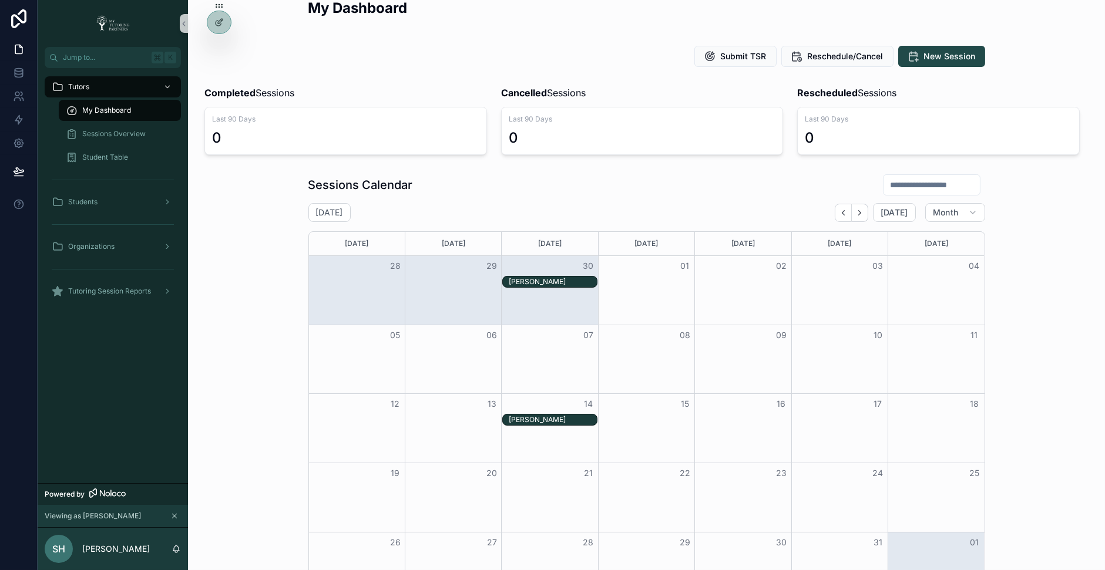
scroll to position [11, 0]
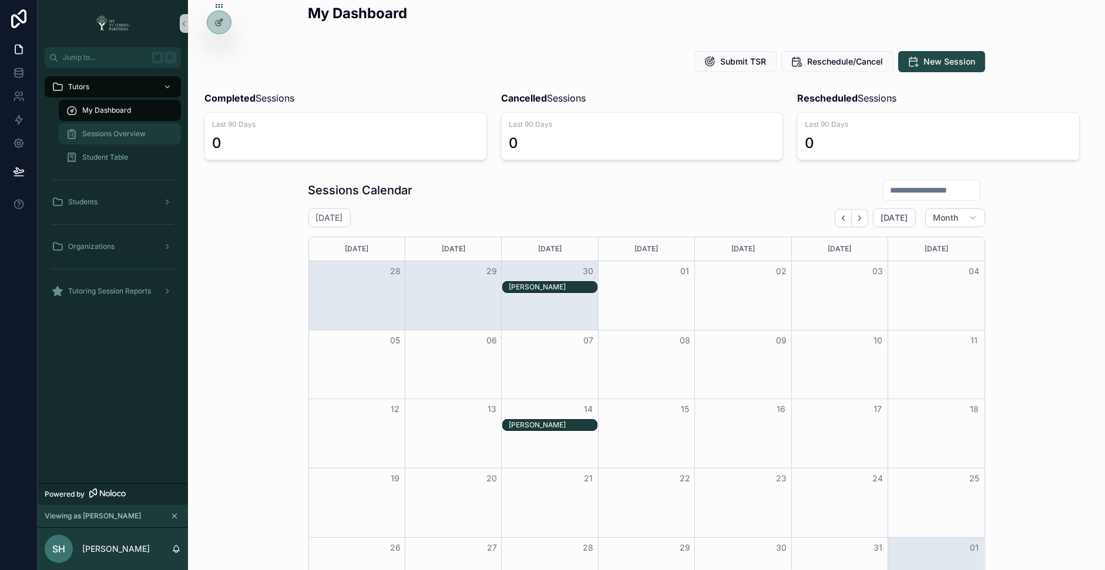
click at [140, 132] on span "Sessions Overview" at bounding box center [113, 133] width 63 height 9
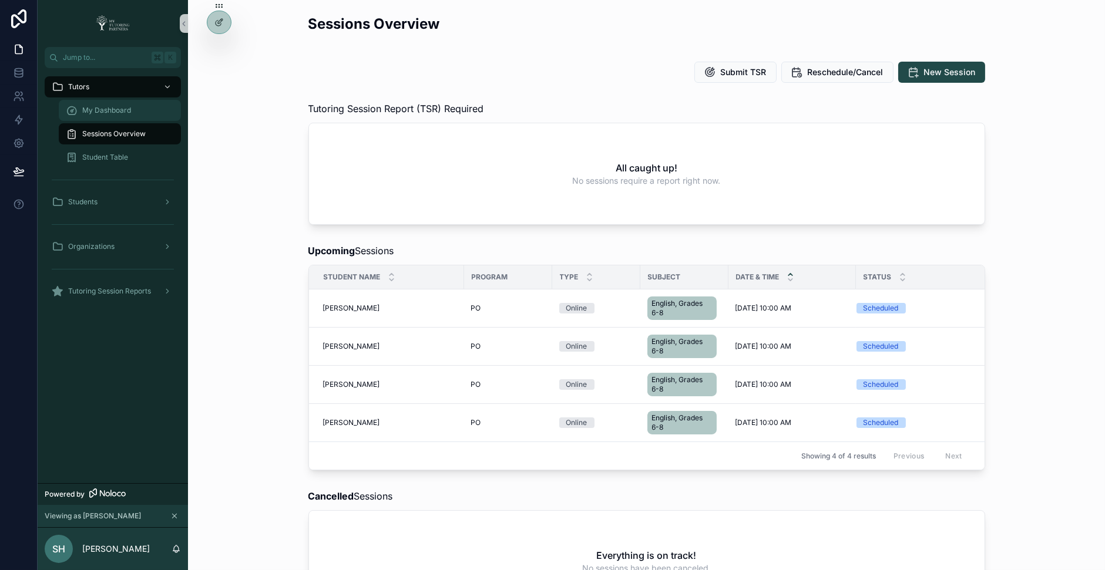
click at [148, 109] on div "My Dashboard" at bounding box center [120, 110] width 108 height 19
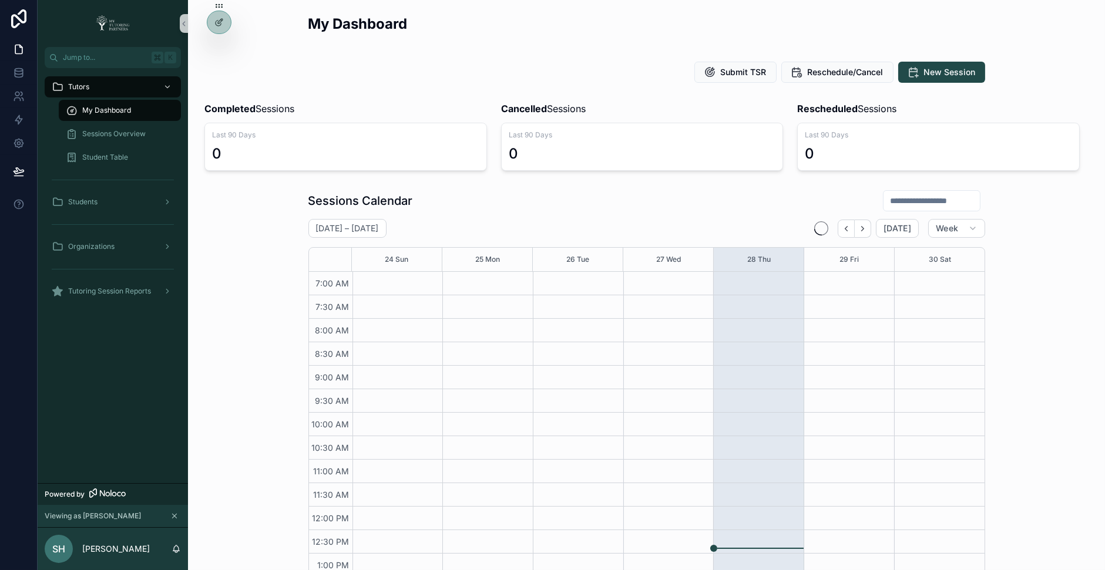
scroll to position [265, 0]
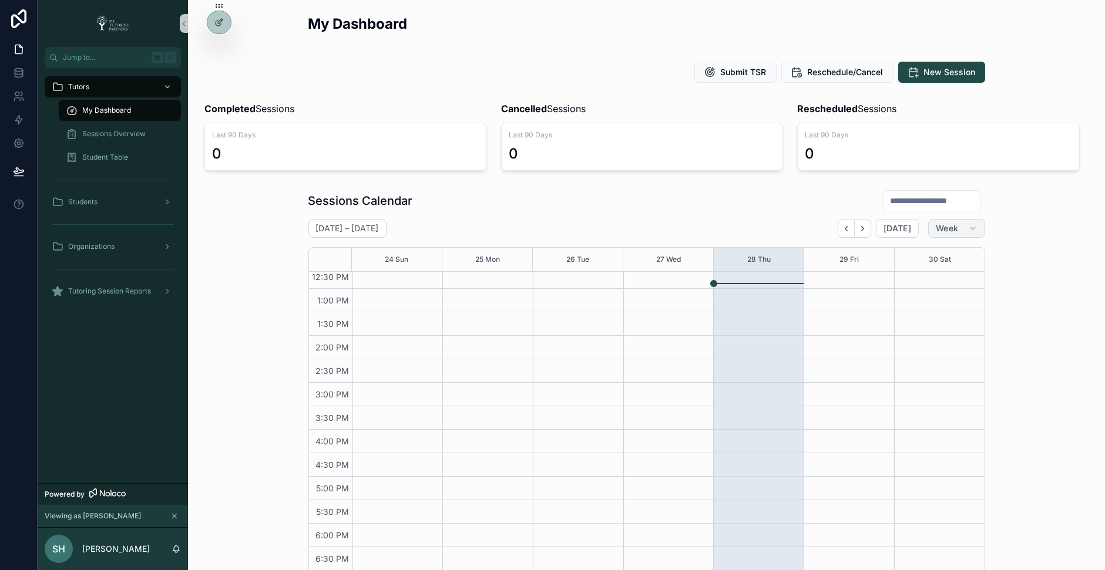
click at [962, 229] on button "Week" at bounding box center [956, 228] width 56 height 19
click at [934, 255] on button "Month" at bounding box center [932, 256] width 85 height 21
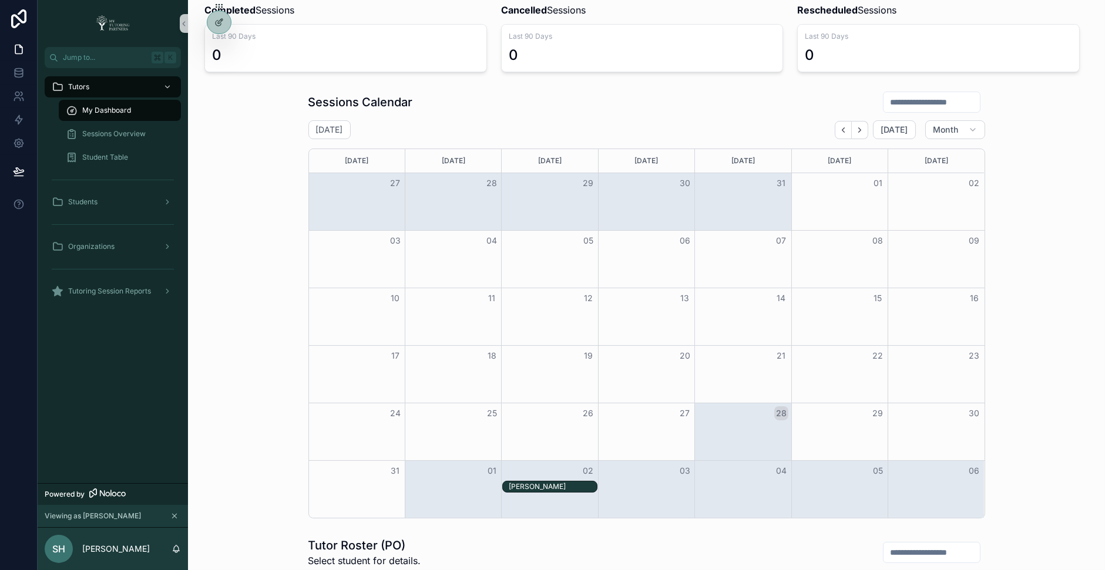
scroll to position [94, 0]
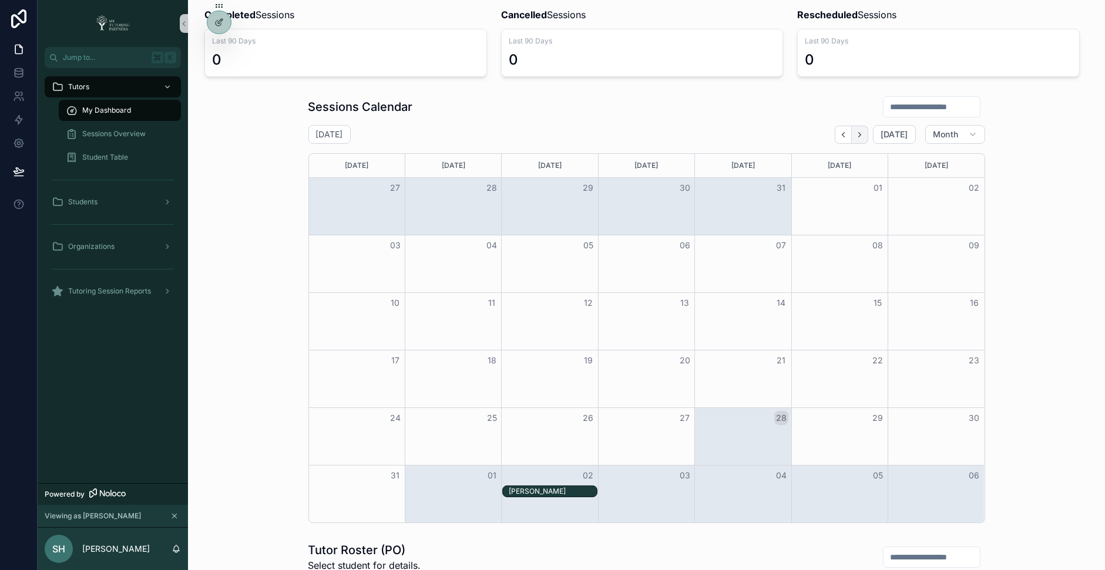
click at [868, 137] on button "Next" at bounding box center [860, 135] width 16 height 18
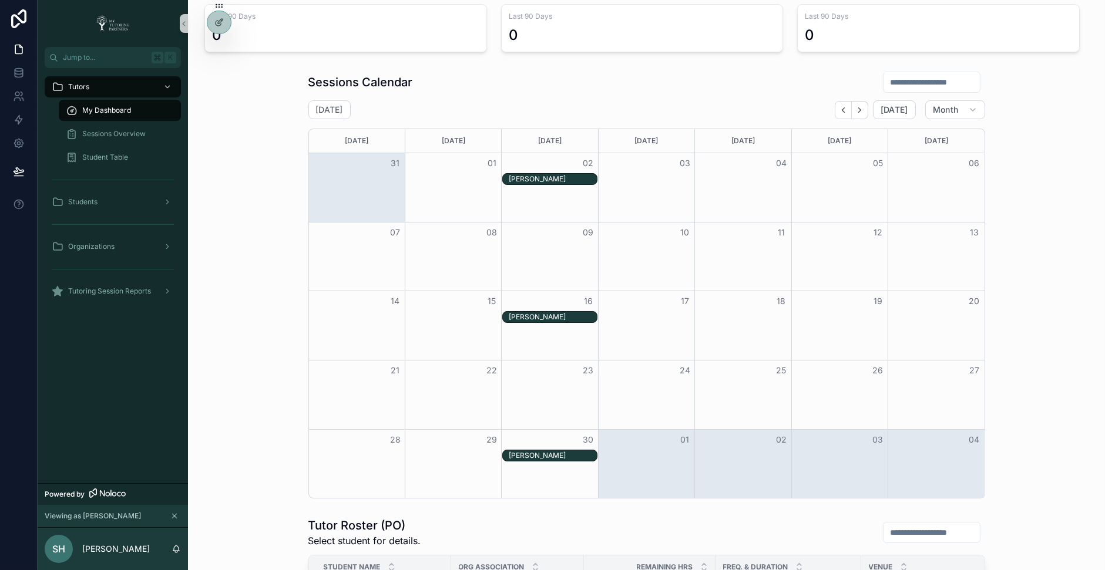
scroll to position [120, 0]
click at [863, 106] on icon "Next" at bounding box center [859, 109] width 9 height 9
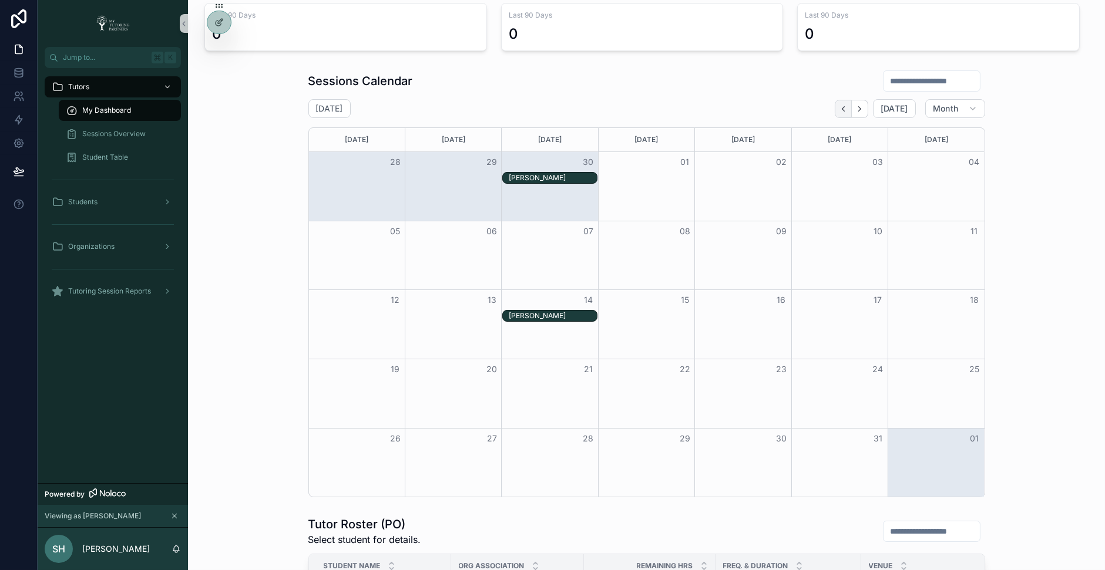
click at [844, 110] on icon "Back" at bounding box center [843, 108] width 2 height 5
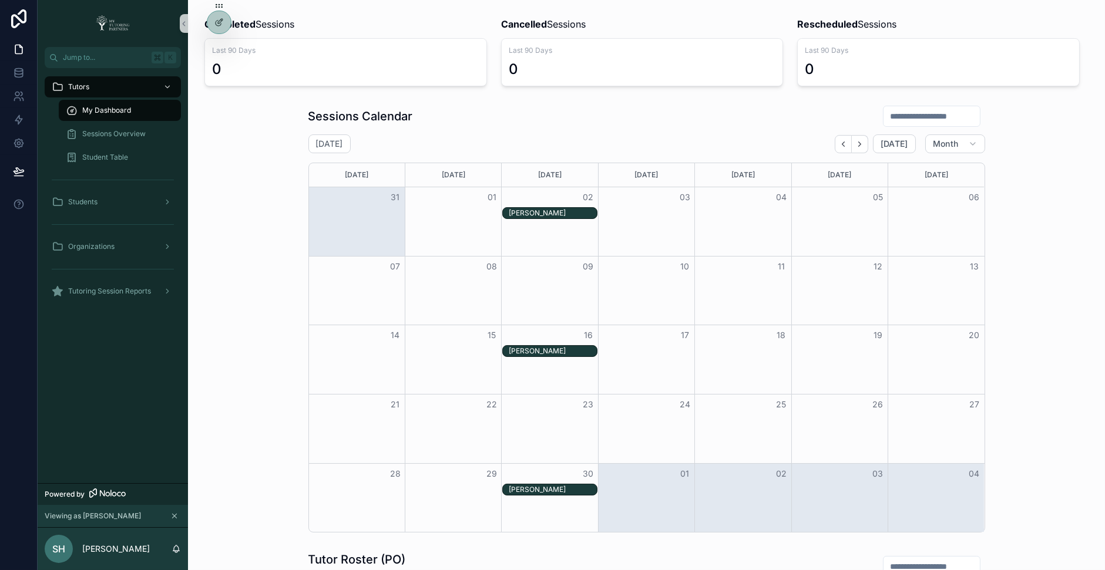
scroll to position [79, 0]
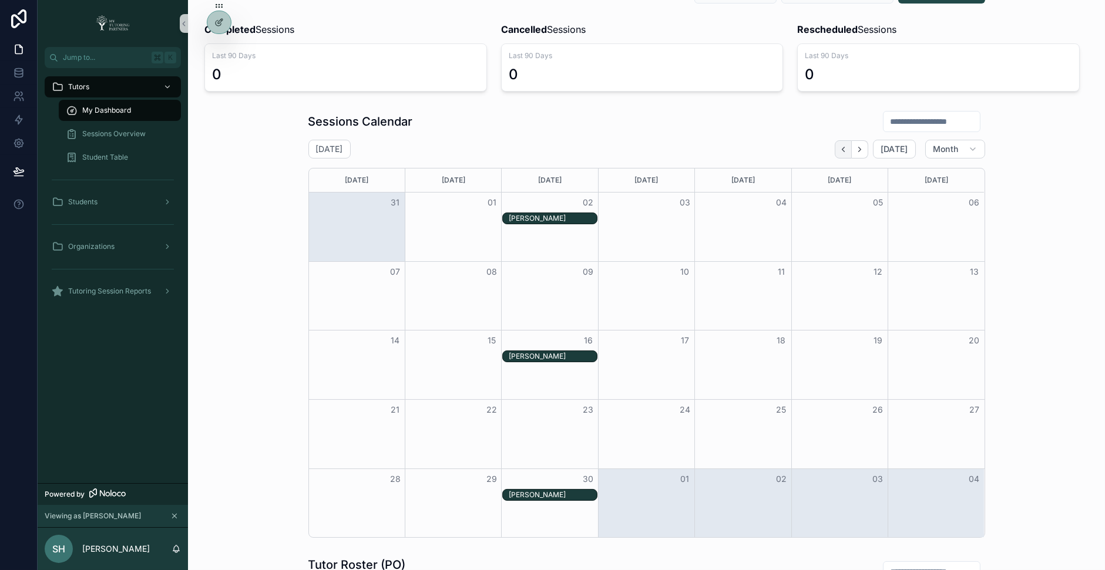
click at [848, 145] on icon "Back" at bounding box center [843, 149] width 9 height 9
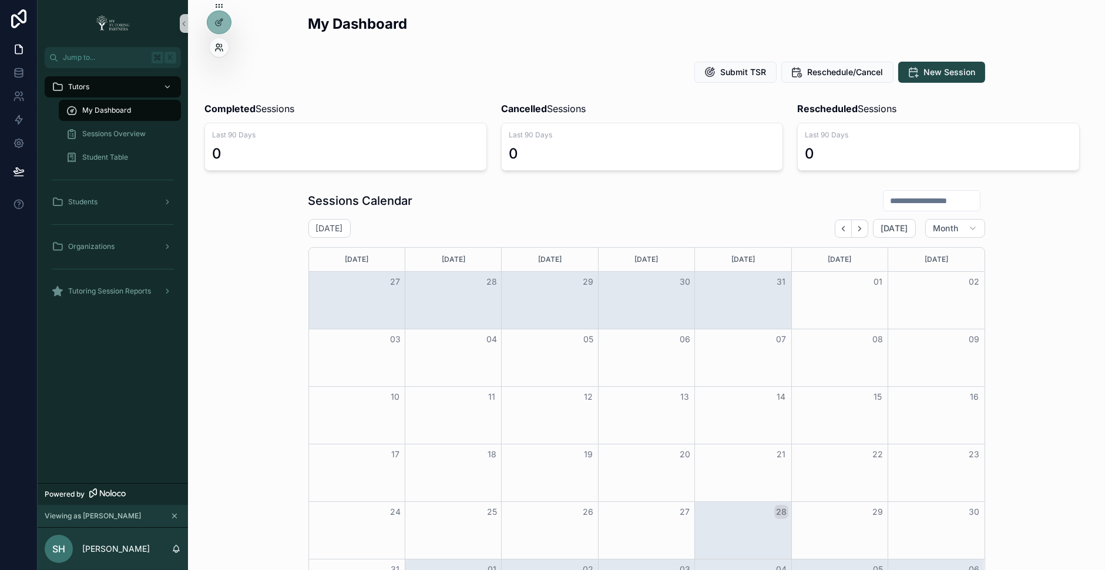
click at [222, 49] on icon at bounding box center [221, 50] width 1 height 2
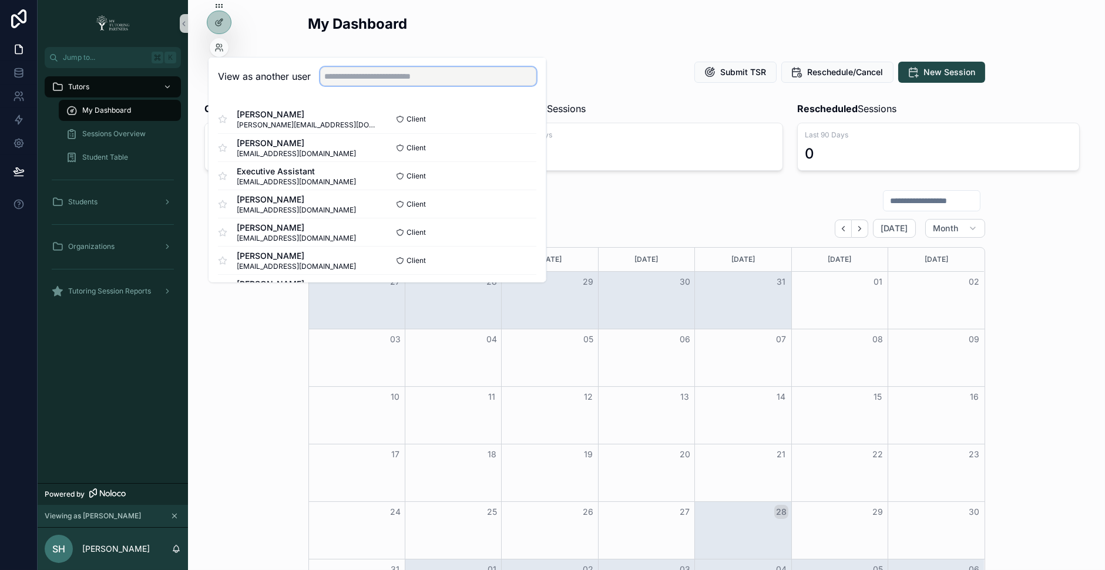
click at [331, 77] on input "text" at bounding box center [428, 76] width 216 height 19
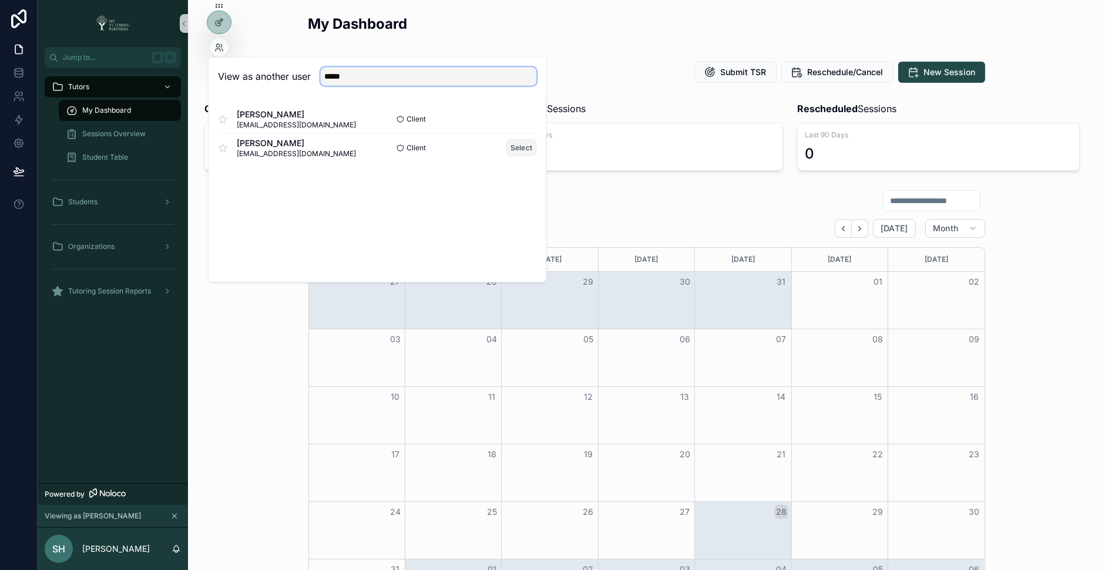
type input "*****"
click at [512, 145] on button "Select" at bounding box center [521, 147] width 31 height 17
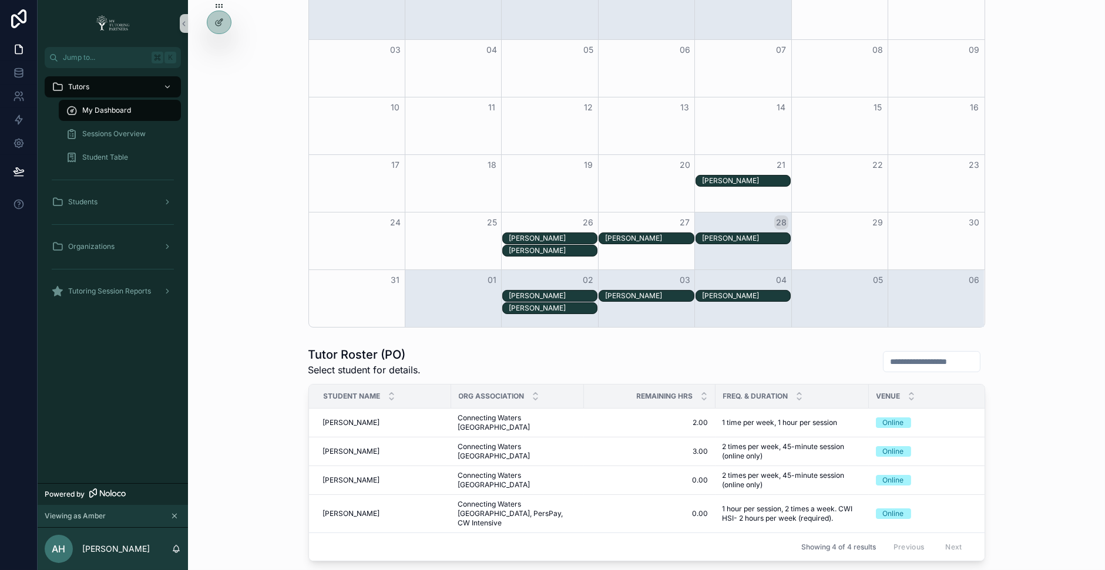
scroll to position [308, 0]
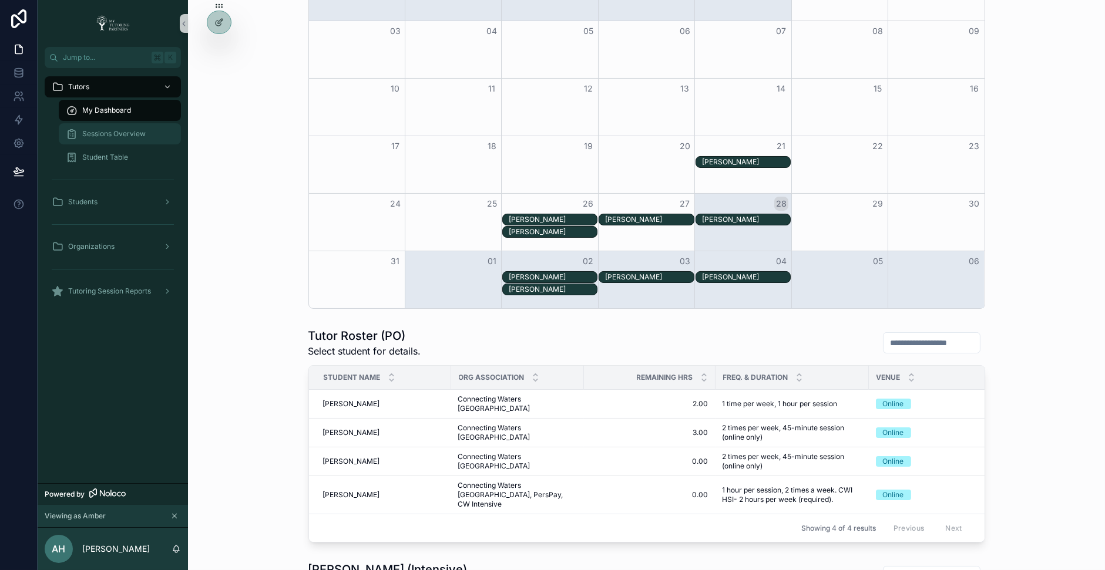
click at [113, 135] on span "Sessions Overview" at bounding box center [113, 133] width 63 height 9
